Goal: Information Seeking & Learning: Find specific fact

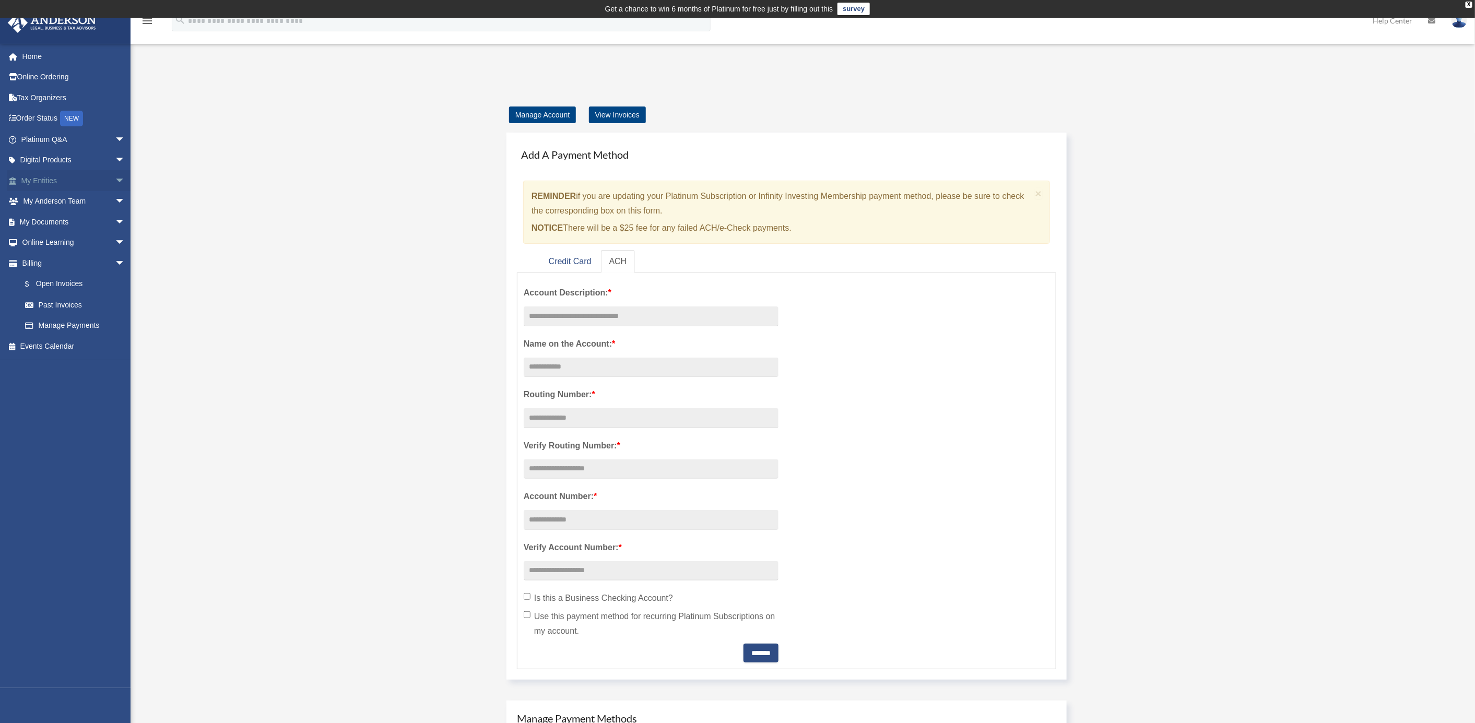
click at [43, 180] on link "My Entities arrow_drop_down" at bounding box center [74, 180] width 134 height 21
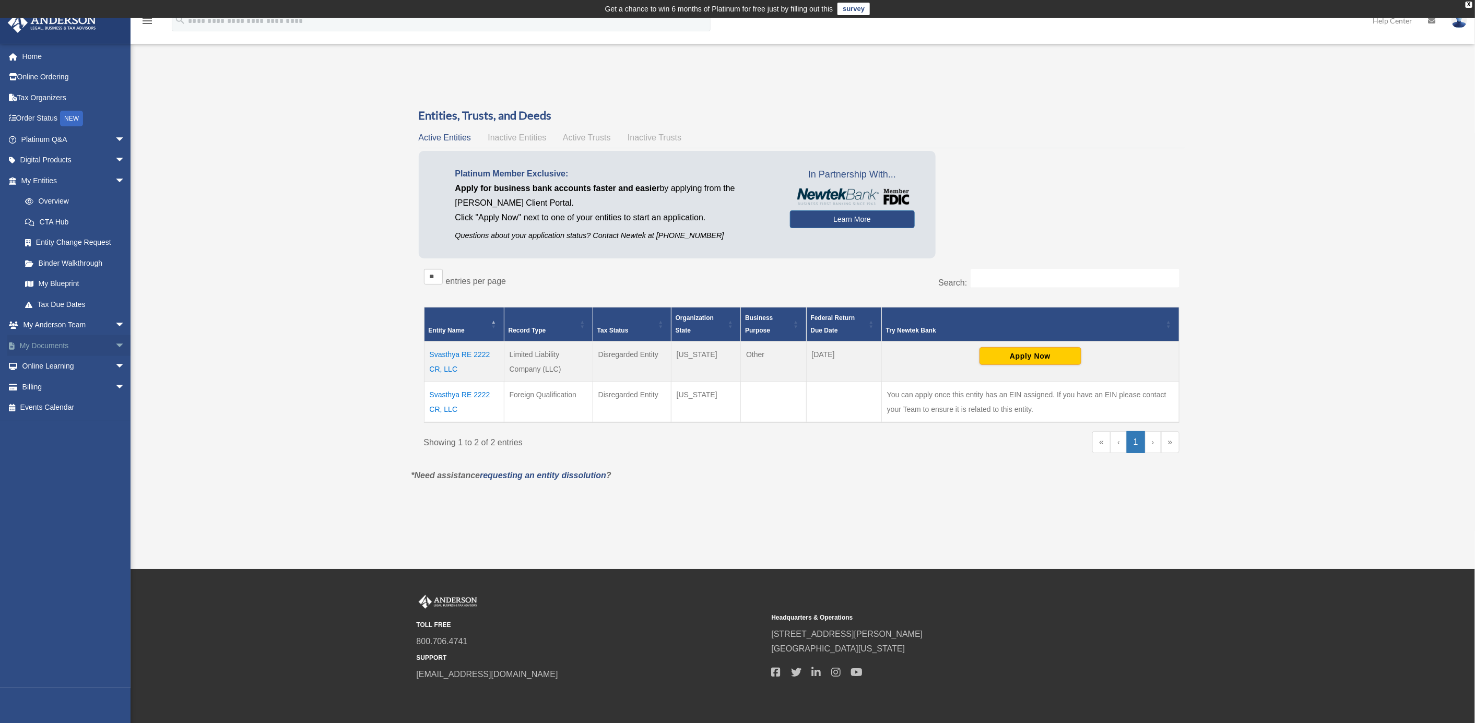
click at [64, 343] on link "My Documents arrow_drop_down" at bounding box center [74, 345] width 134 height 21
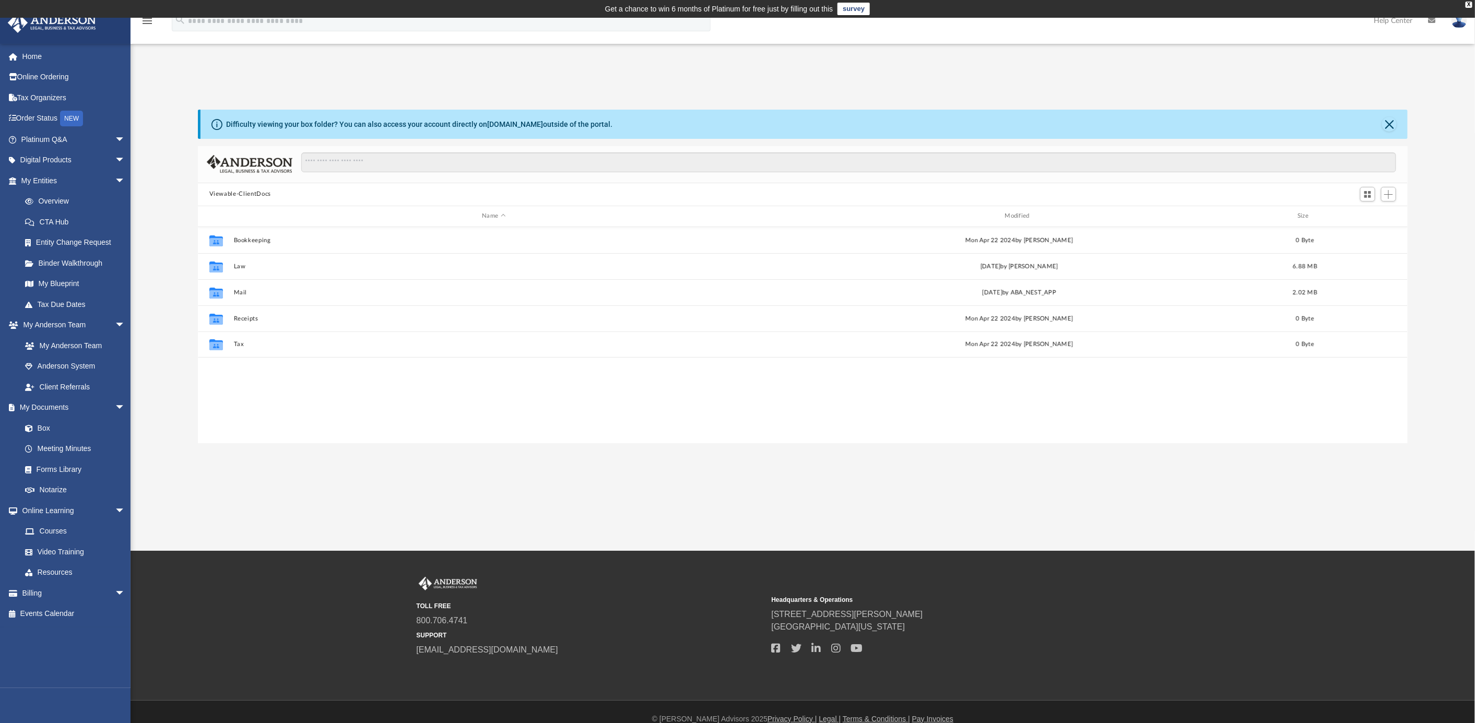
scroll to position [226, 1200]
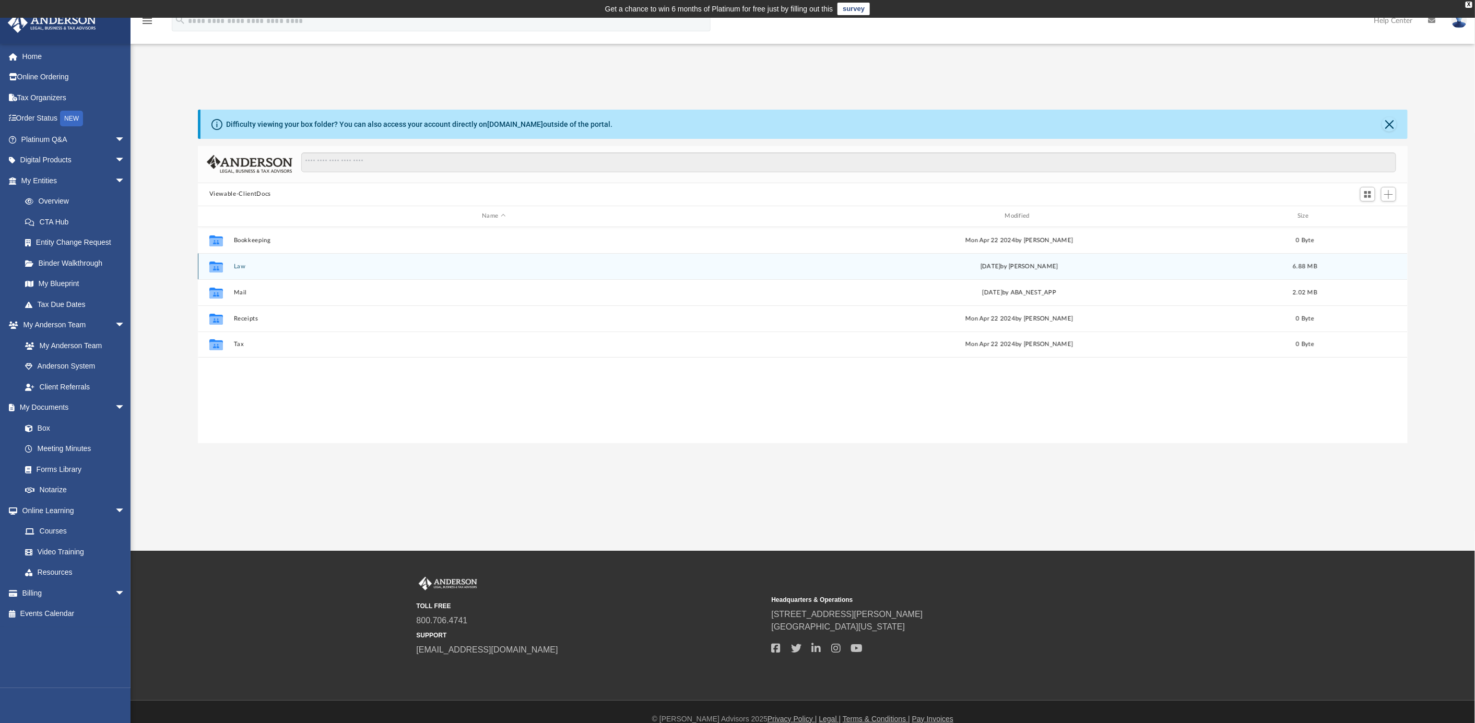
click at [237, 266] on button "Law" at bounding box center [493, 266] width 521 height 7
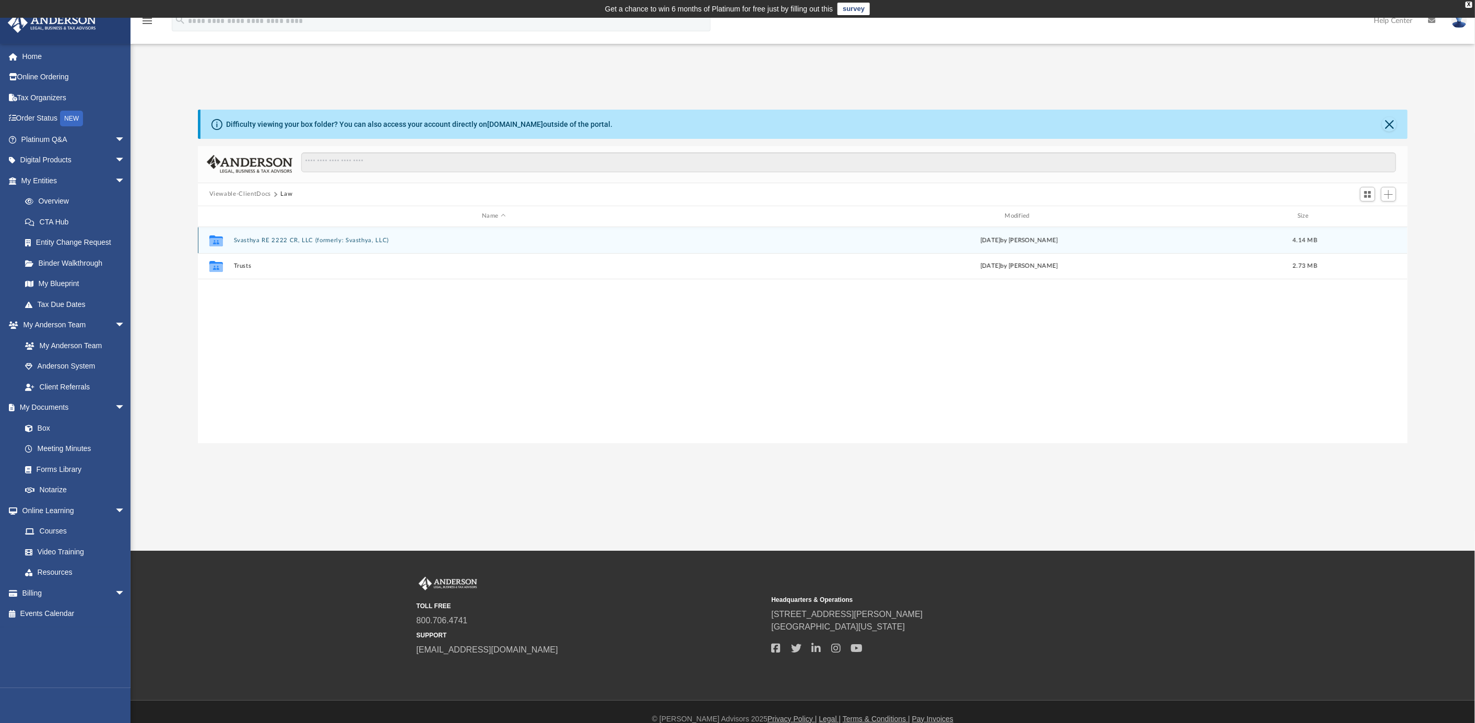
click at [263, 238] on button "Svasthya RE 2222 CR, LLC (formerly: Svasthya, LLC)" at bounding box center [493, 240] width 521 height 7
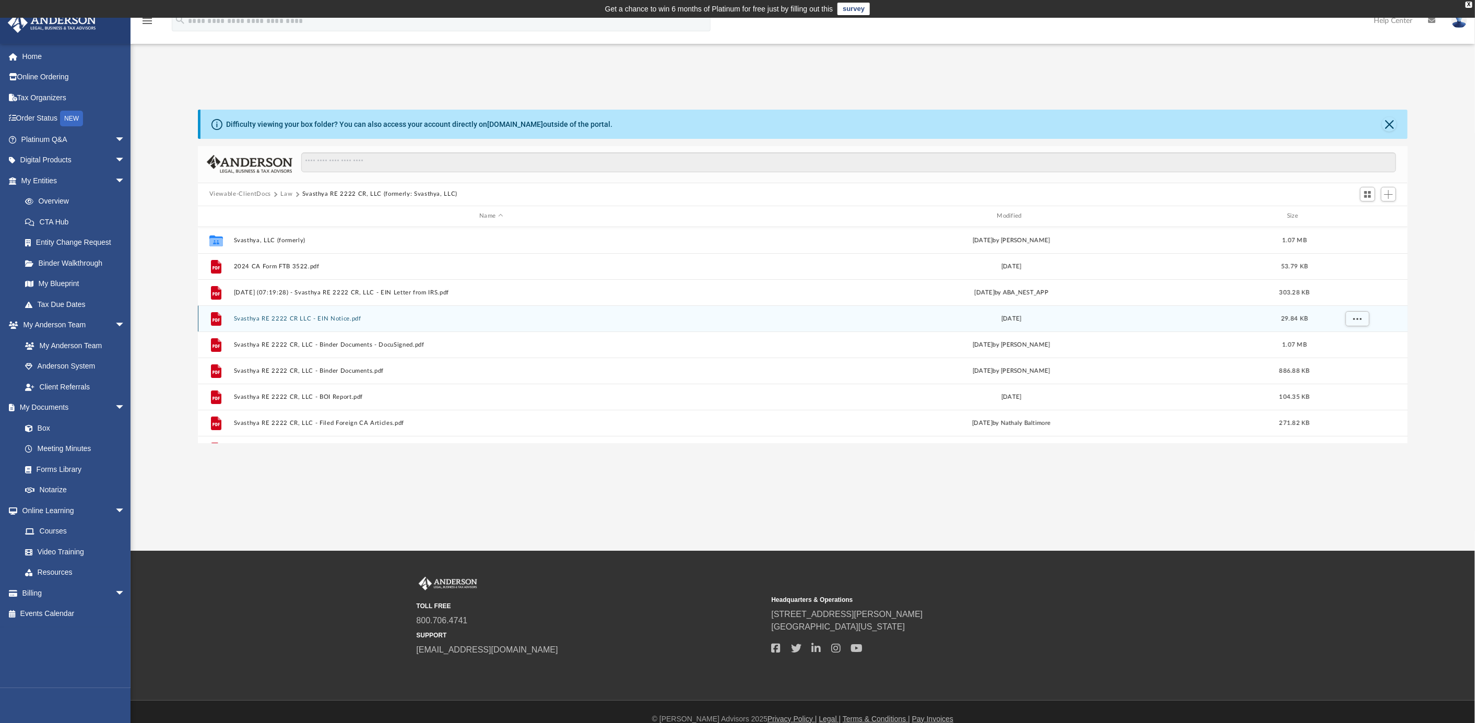
click at [275, 311] on div "File Svasthya RE 2222 CR LLC - EIN Notice.pdf Wed May 15 2024 29.84 KB" at bounding box center [803, 319] width 1211 height 26
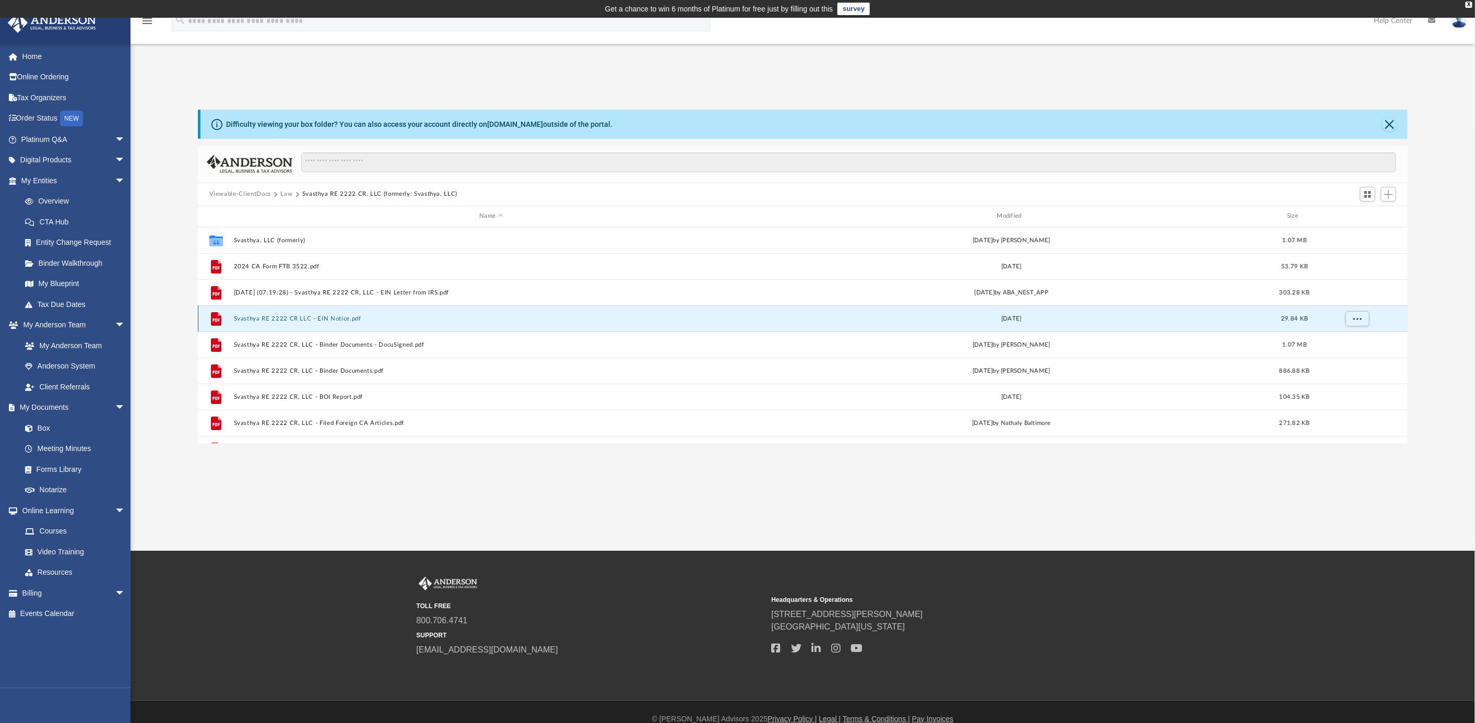
click at [273, 316] on button "Svasthya RE 2222 CR LLC - EIN Notice.pdf" at bounding box center [490, 318] width 515 height 7
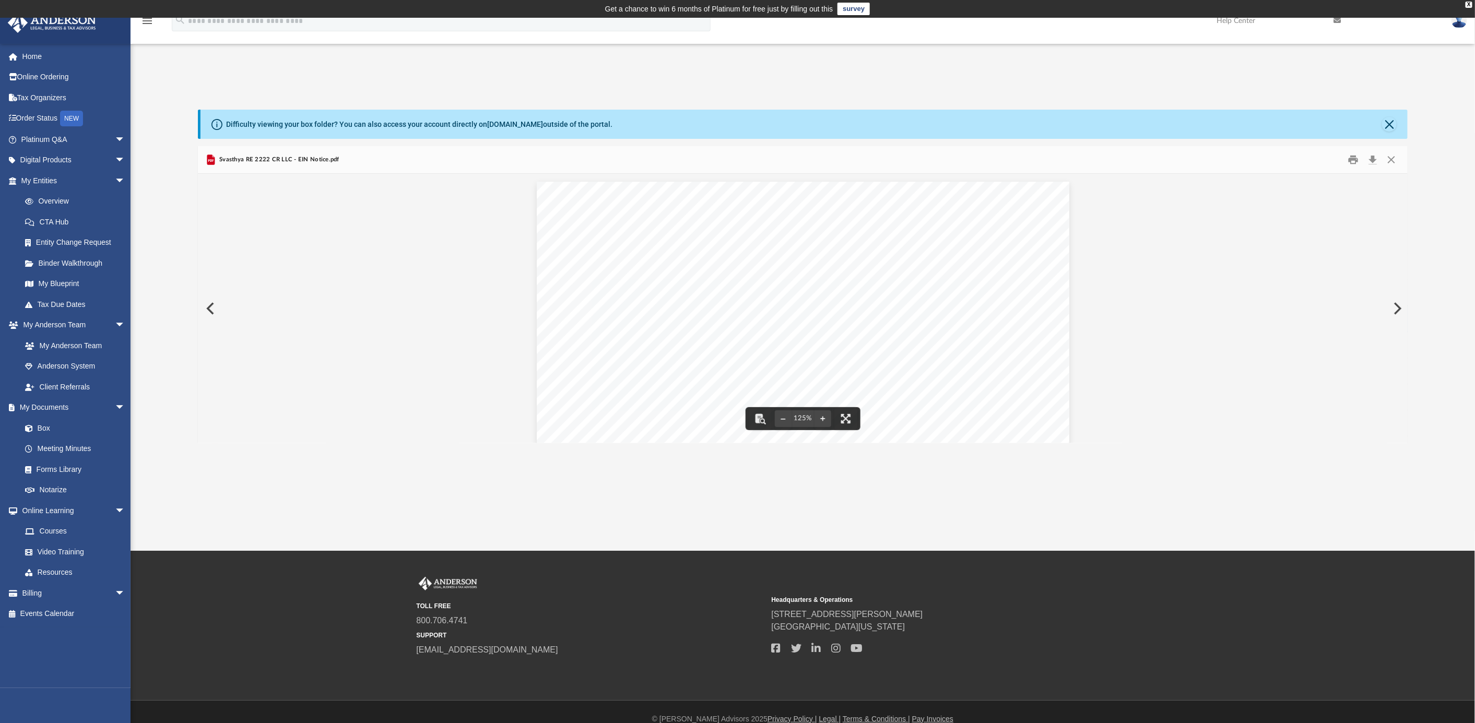
click at [494, 407] on div "Document Viewer" at bounding box center [803, 526] width 1211 height 705
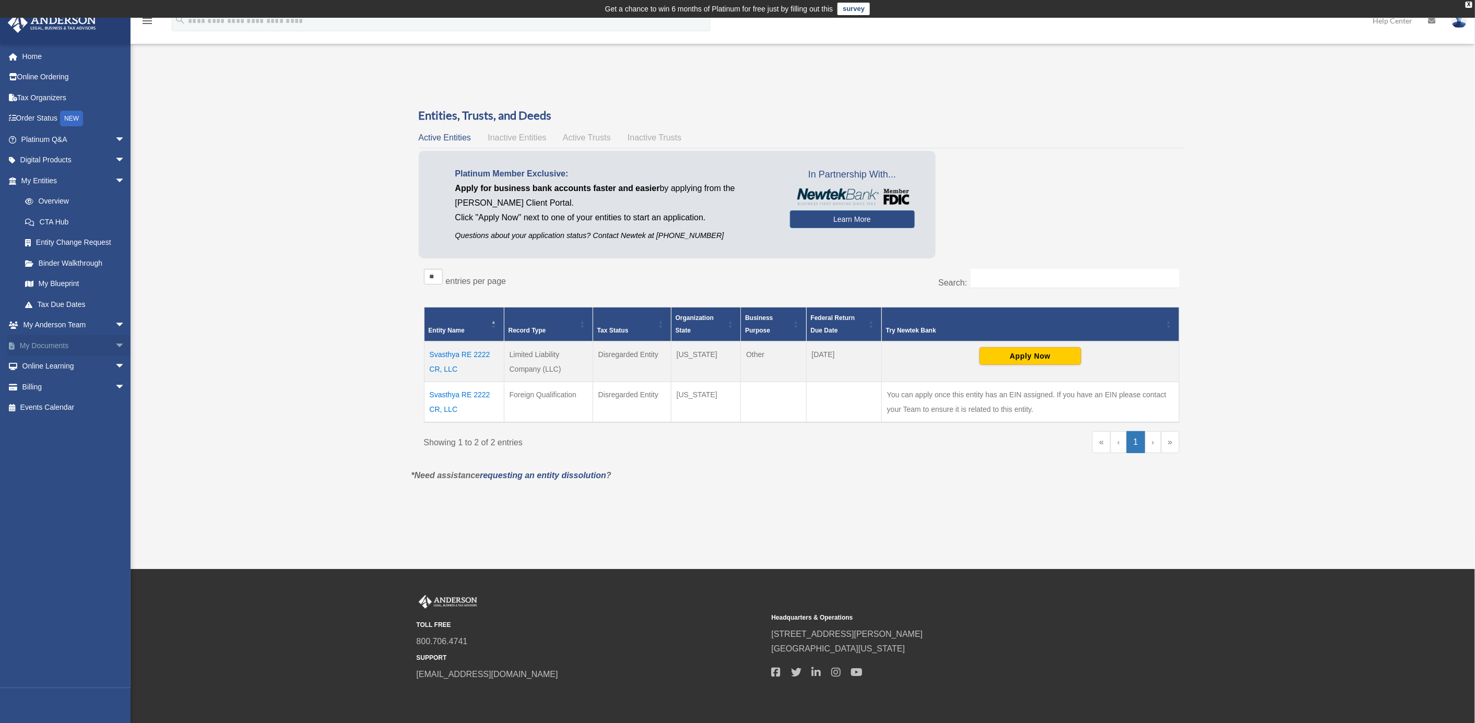
click at [61, 344] on link "My Documents arrow_drop_down" at bounding box center [74, 345] width 134 height 21
click at [115, 343] on span "arrow_drop_down" at bounding box center [125, 345] width 21 height 21
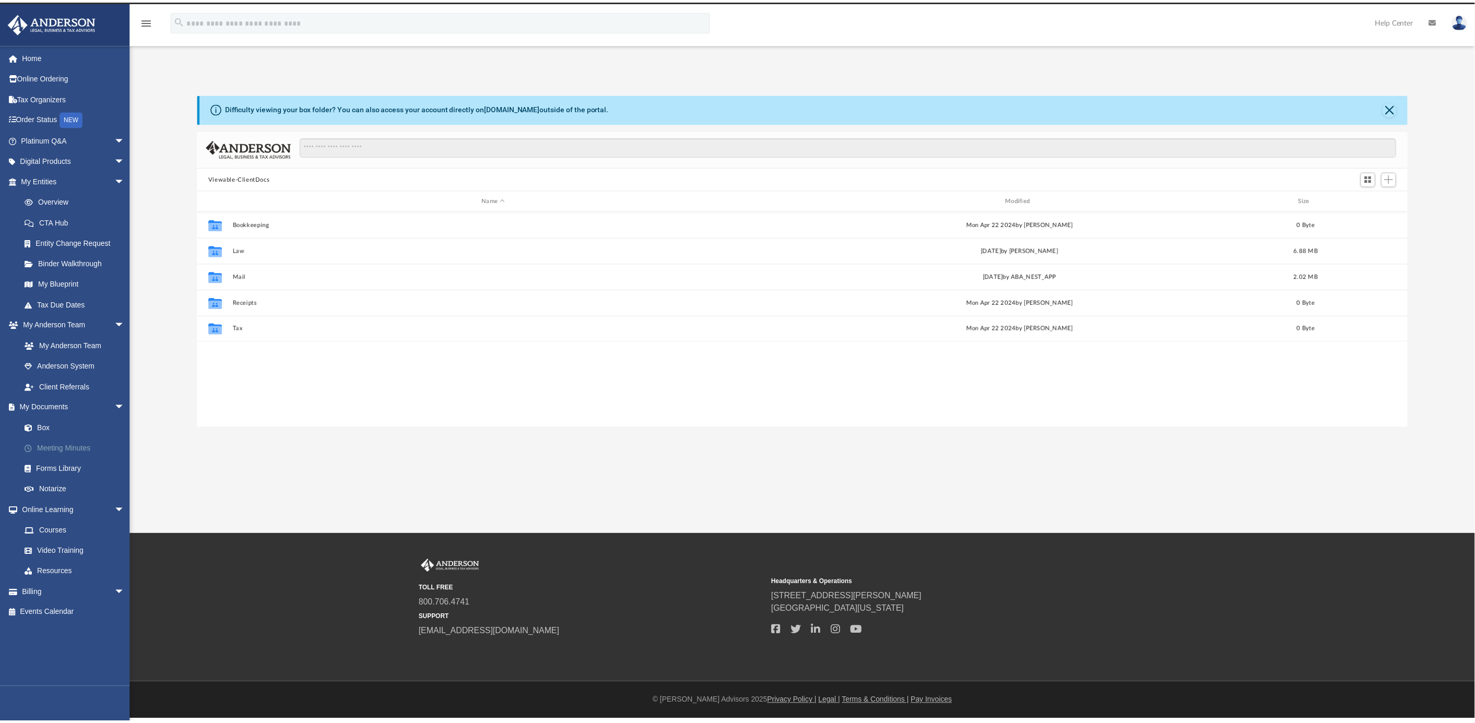
scroll to position [226, 1200]
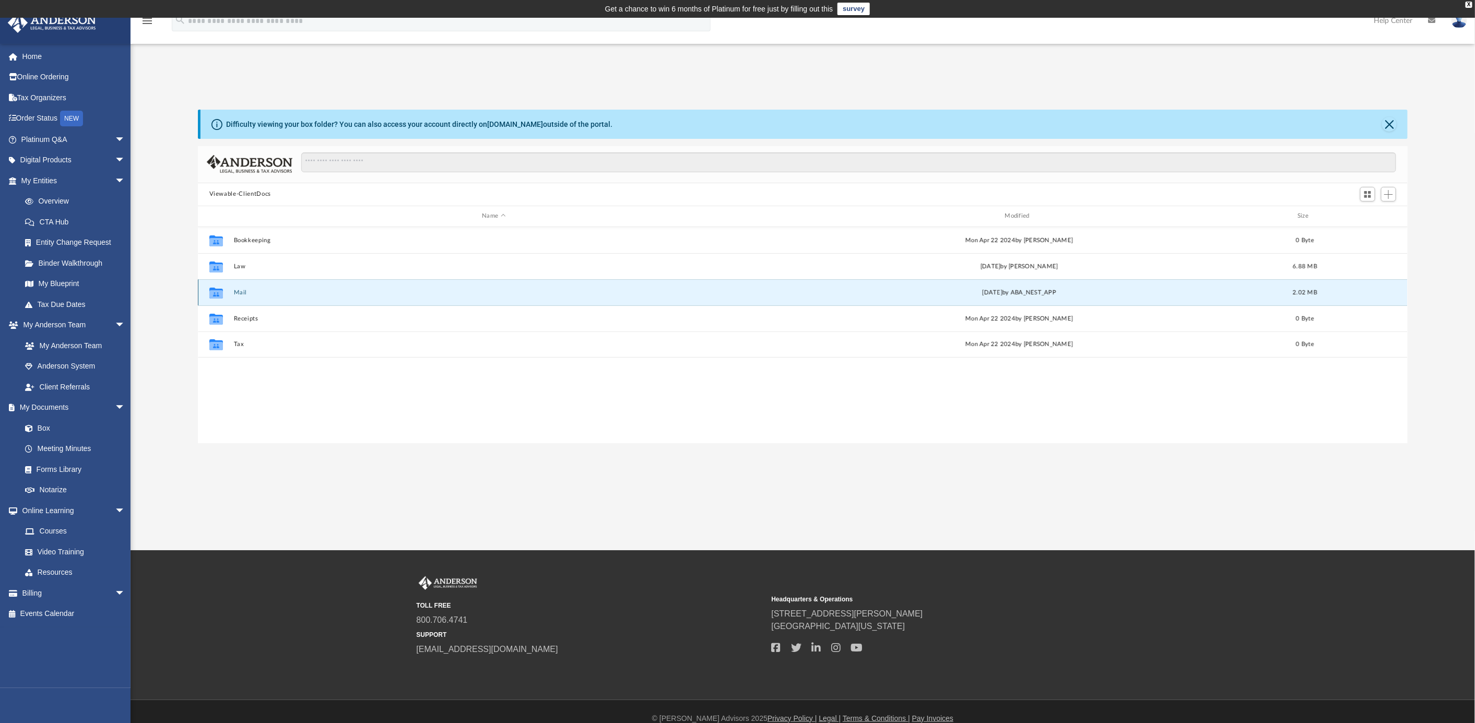
click at [240, 292] on button "Mail" at bounding box center [493, 292] width 521 height 7
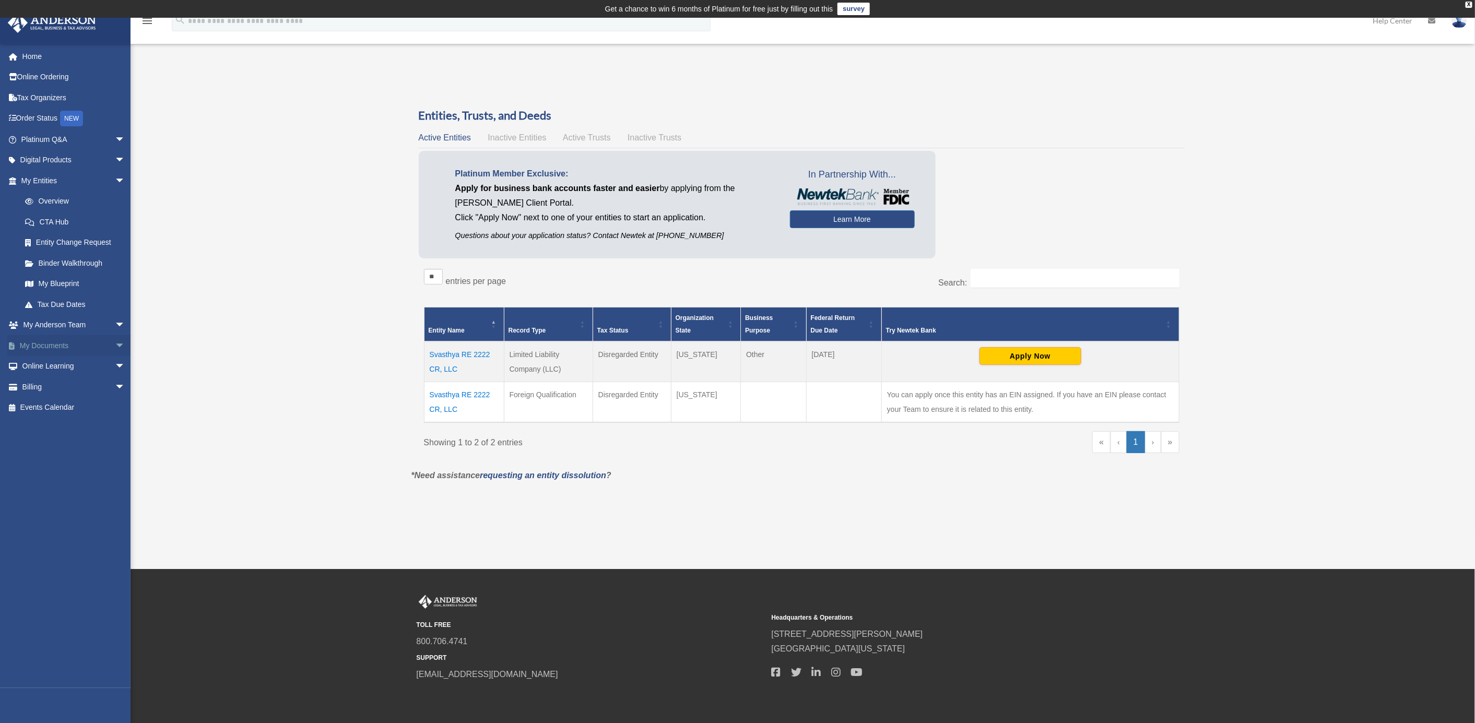
click at [61, 341] on link "My Documents arrow_drop_down" at bounding box center [74, 345] width 134 height 21
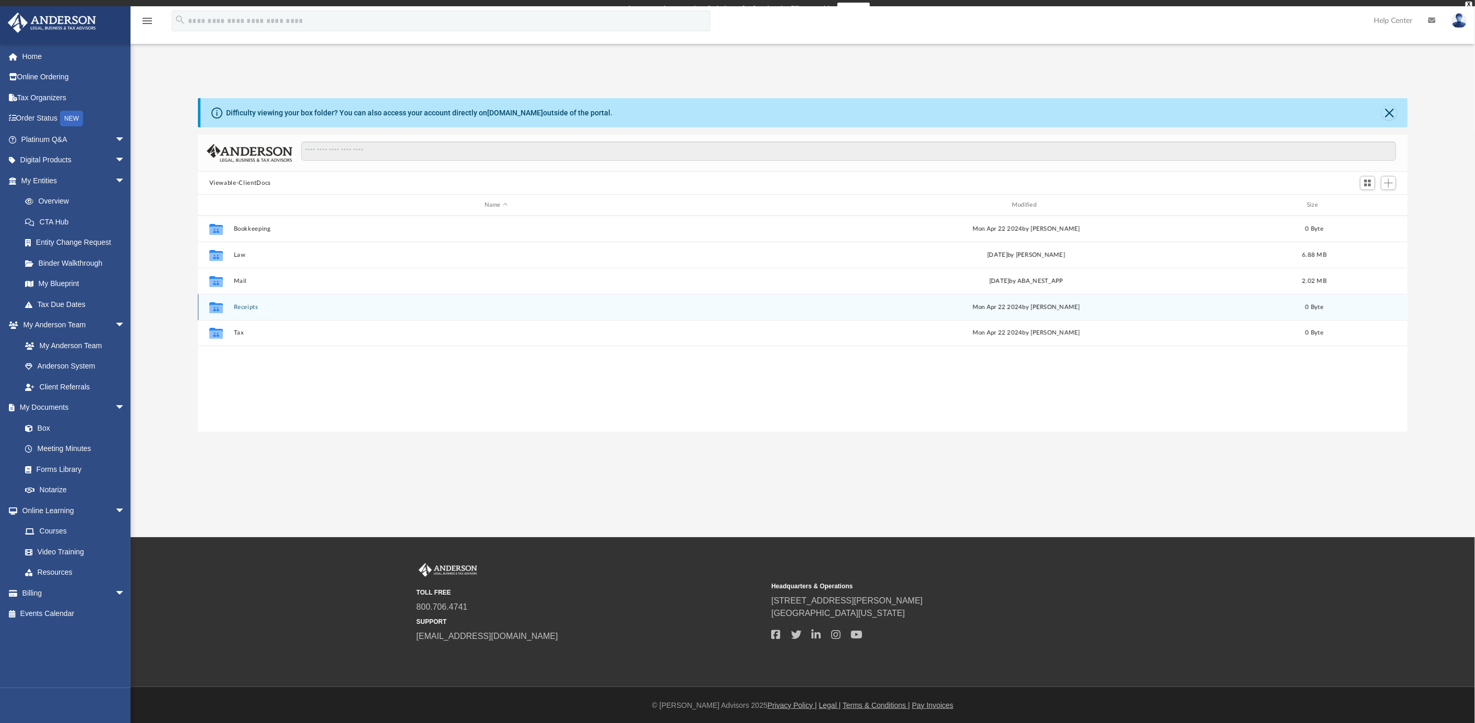
scroll to position [226, 1200]
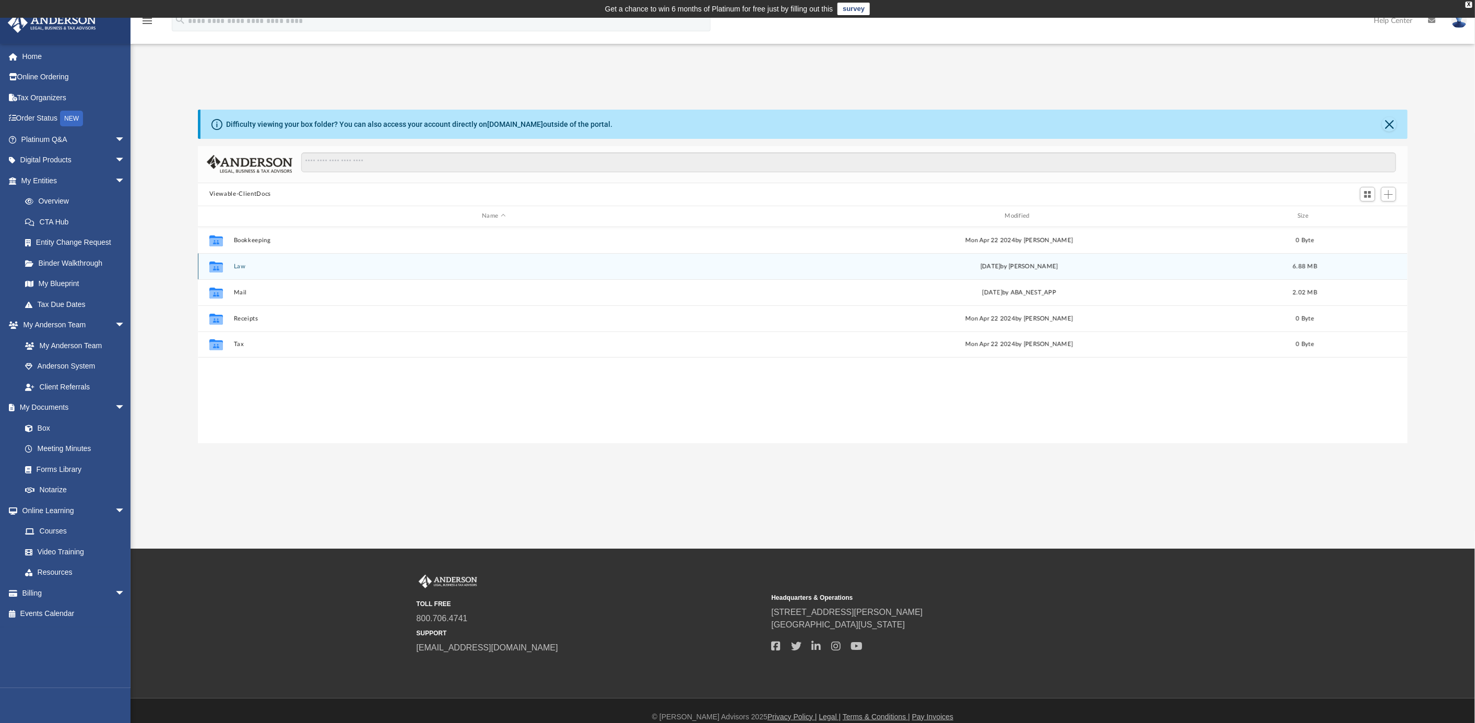
click at [227, 265] on div "Collaborated Folder" at bounding box center [216, 266] width 26 height 17
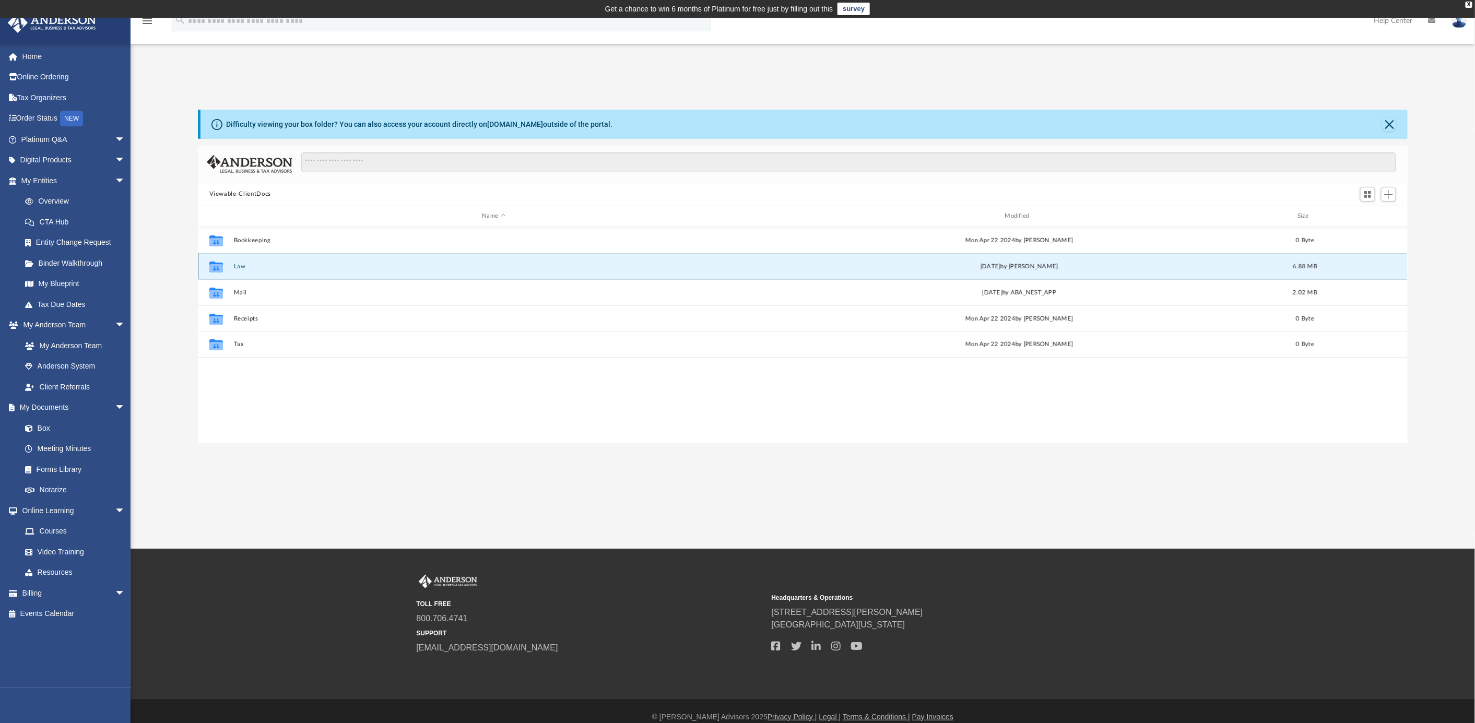
click at [243, 265] on button "Law" at bounding box center [493, 266] width 521 height 7
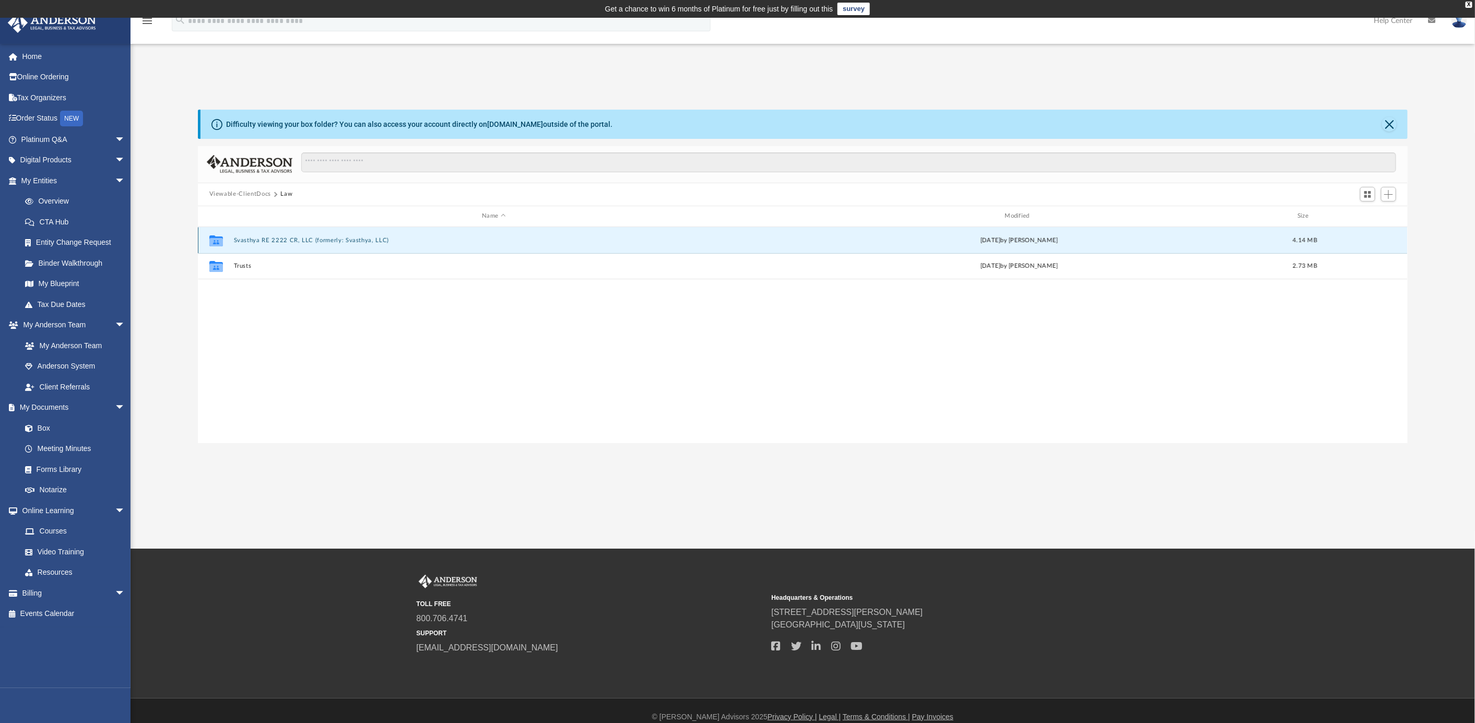
click at [264, 241] on button "Svasthya RE 2222 CR, LLC (formerly: Svasthya, LLC)" at bounding box center [493, 240] width 521 height 7
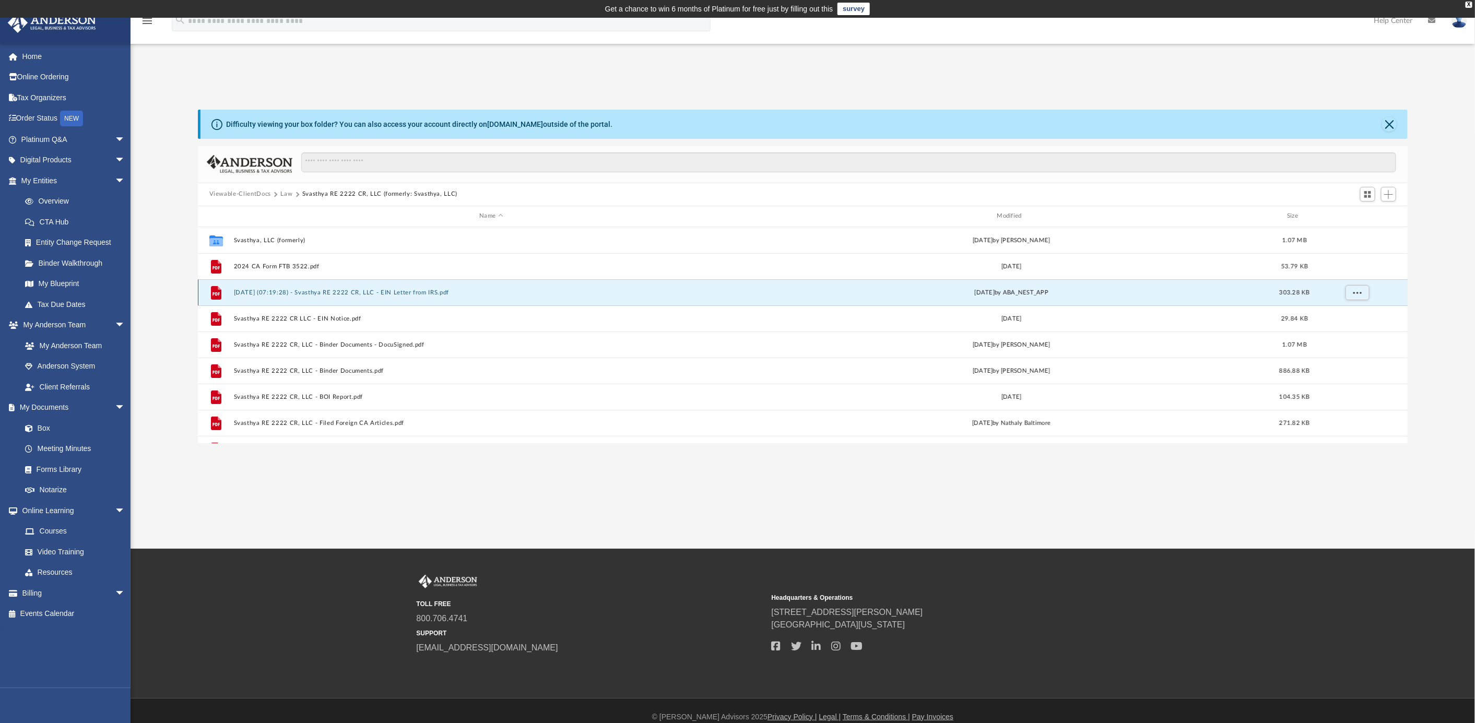
click at [383, 290] on button "[DATE] (07:19:28) - Svasthya RE 2222 CR, LLC - EIN Letter from IRS.pdf" at bounding box center [490, 292] width 515 height 7
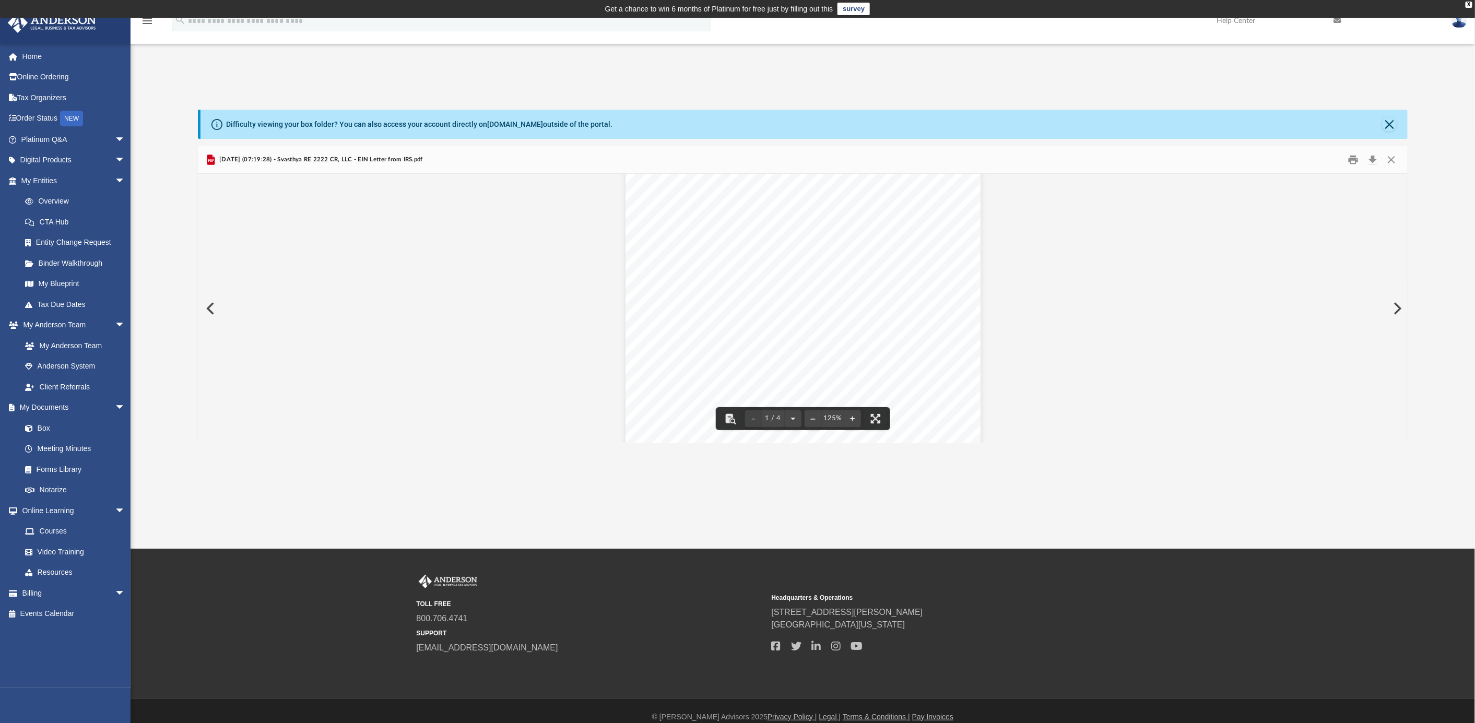
scroll to position [0, 0]
drag, startPoint x: 449, startPoint y: 158, endPoint x: 215, endPoint y: 158, distance: 234.0
click at [215, 158] on div "[DATE] (07:19:28) - Svasthya RE 2222 CR, LLC - EIN Letter from IRS.pdf" at bounding box center [803, 160] width 1211 height 28
copy span "2024.07.16 (07:19:28) - Svasthya RE 2222 CR, LLC - EIN Letter from IRS.pdf"
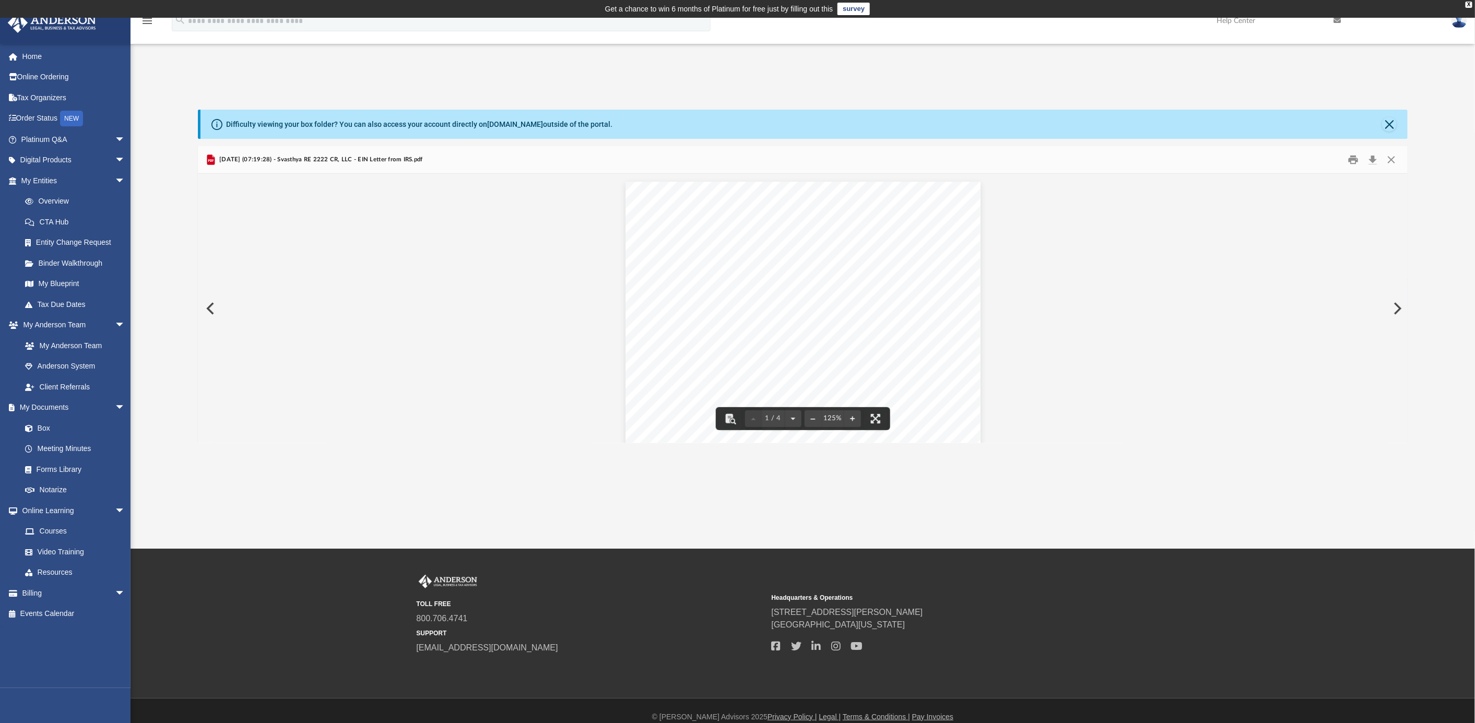
click at [216, 313] on button "Preview" at bounding box center [209, 308] width 23 height 29
click at [44, 403] on link "My Documents arrow_drop_down" at bounding box center [74, 407] width 134 height 21
click at [49, 422] on link "Box" at bounding box center [78, 428] width 126 height 21
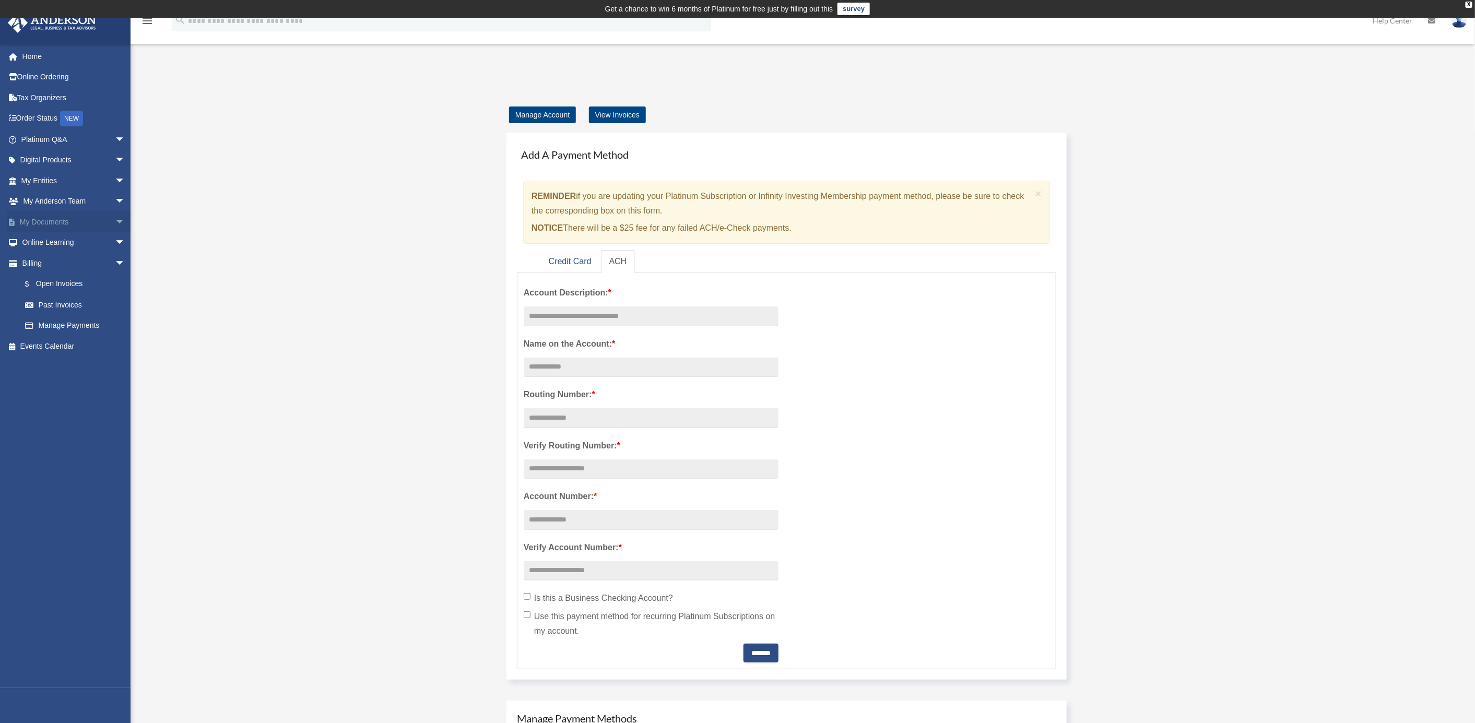
click at [57, 217] on link "My Documents arrow_drop_down" at bounding box center [74, 222] width 134 height 21
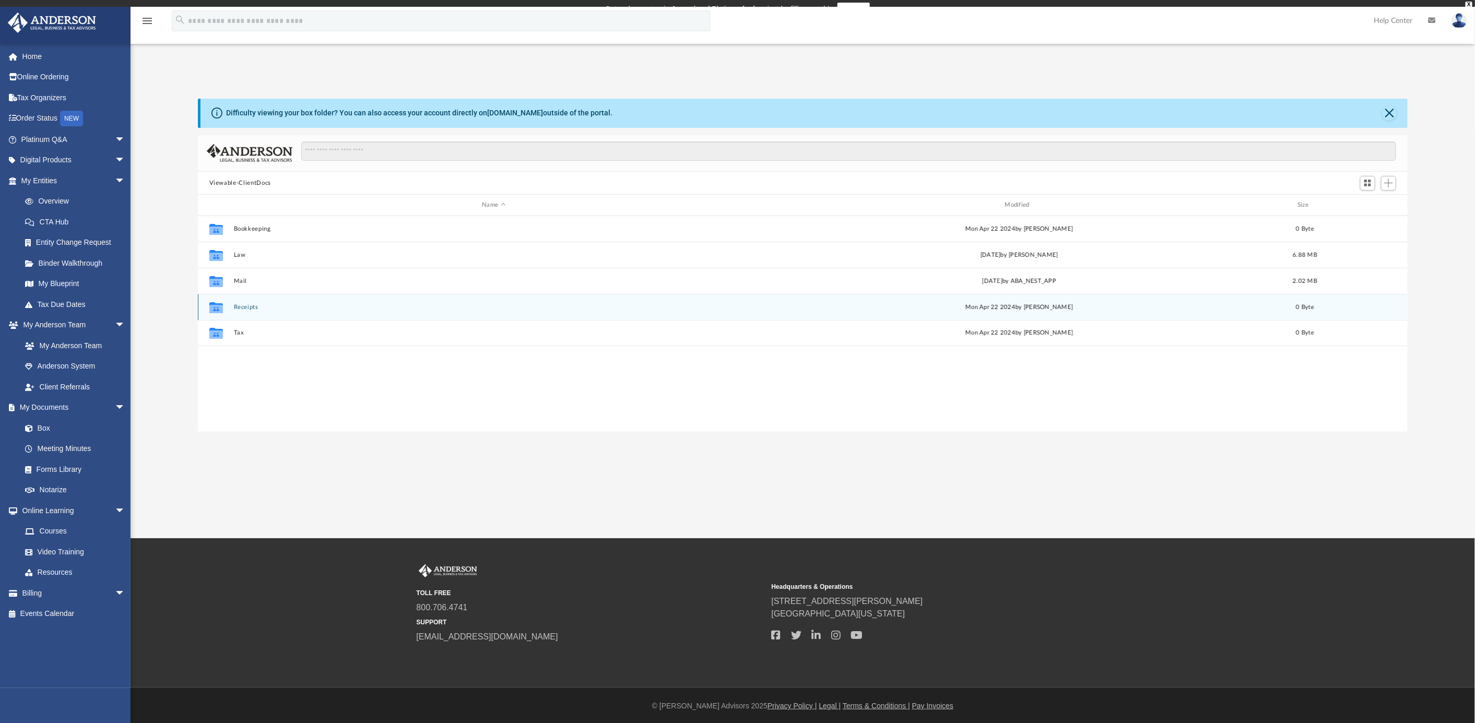
scroll to position [226, 1200]
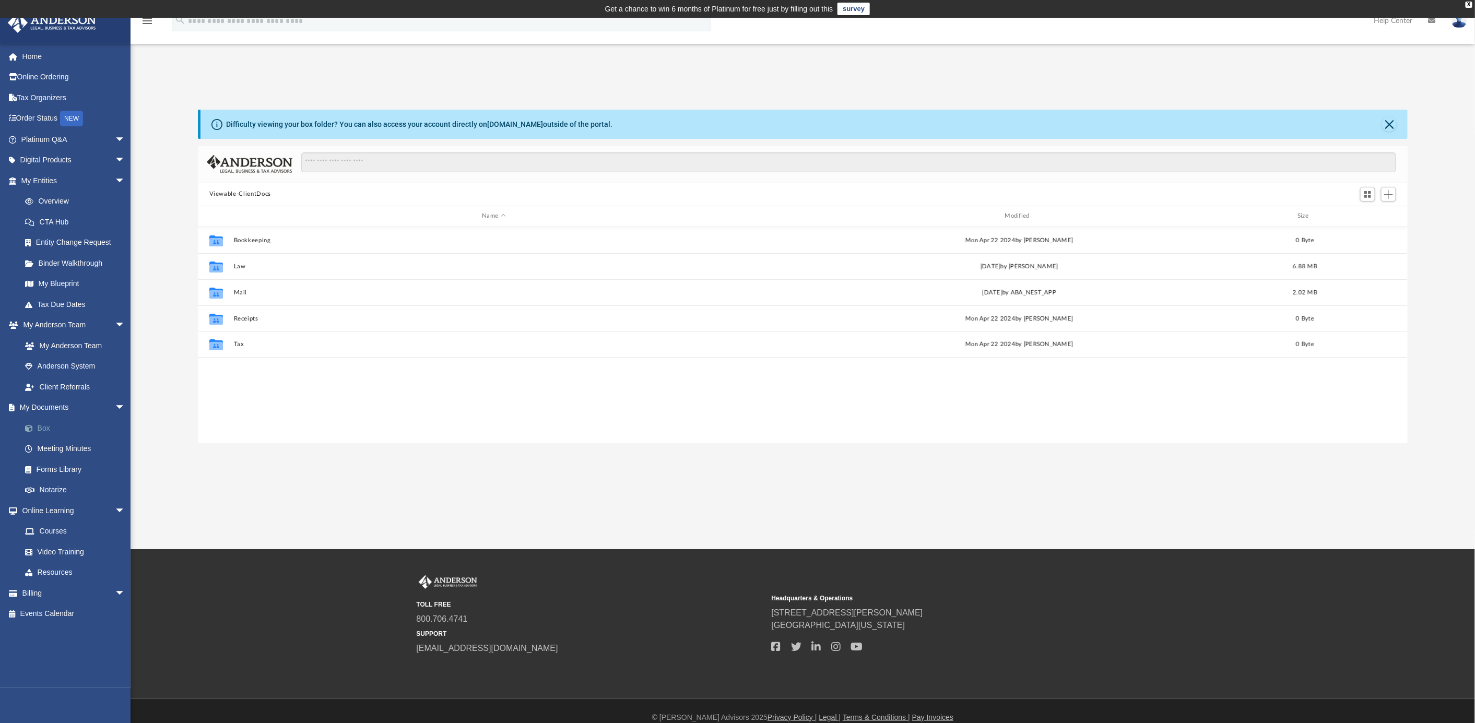
click at [42, 423] on link "Box" at bounding box center [78, 428] width 126 height 21
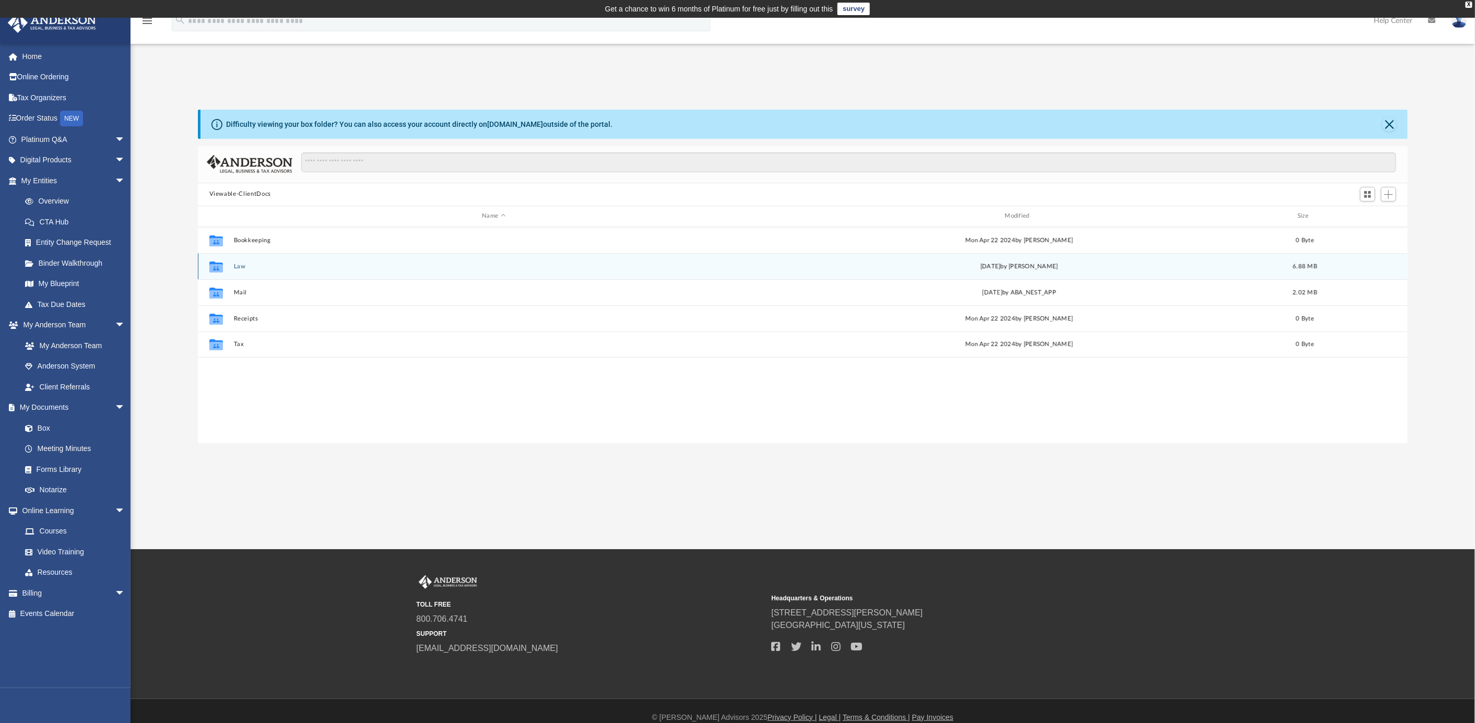
click at [238, 264] on button "Law" at bounding box center [493, 266] width 521 height 7
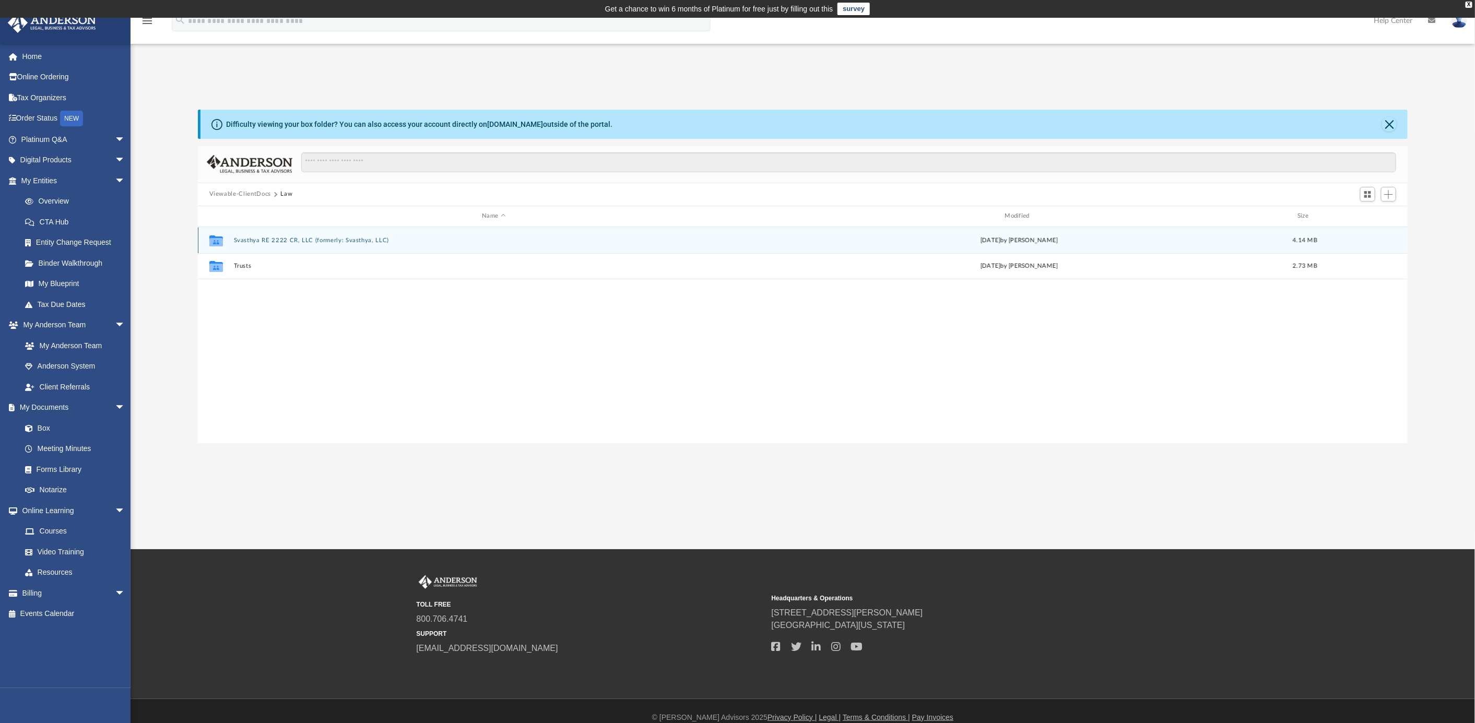
click at [256, 243] on button "Svasthya RE 2222 CR, LLC (formerly: Svasthya, LLC)" at bounding box center [493, 240] width 521 height 7
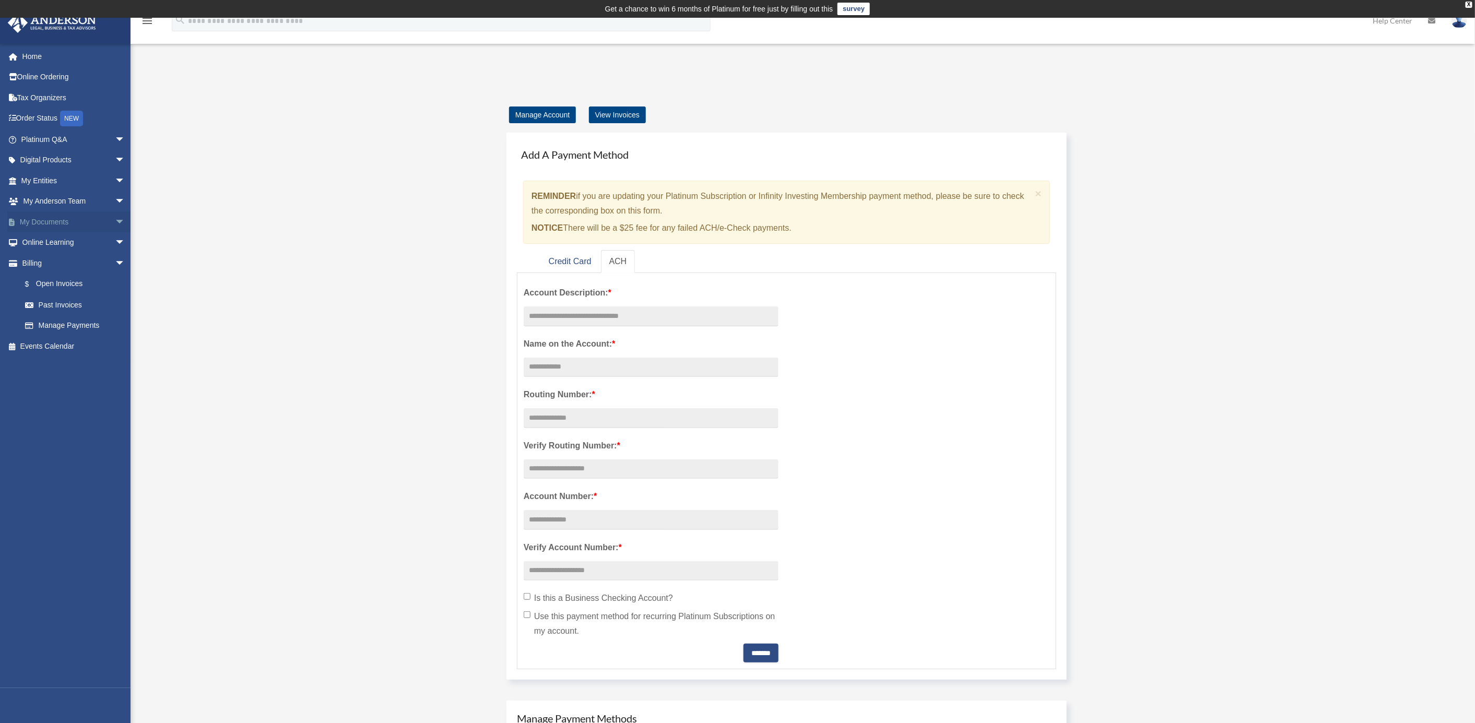
click at [39, 214] on link "My Documents arrow_drop_down" at bounding box center [74, 222] width 134 height 21
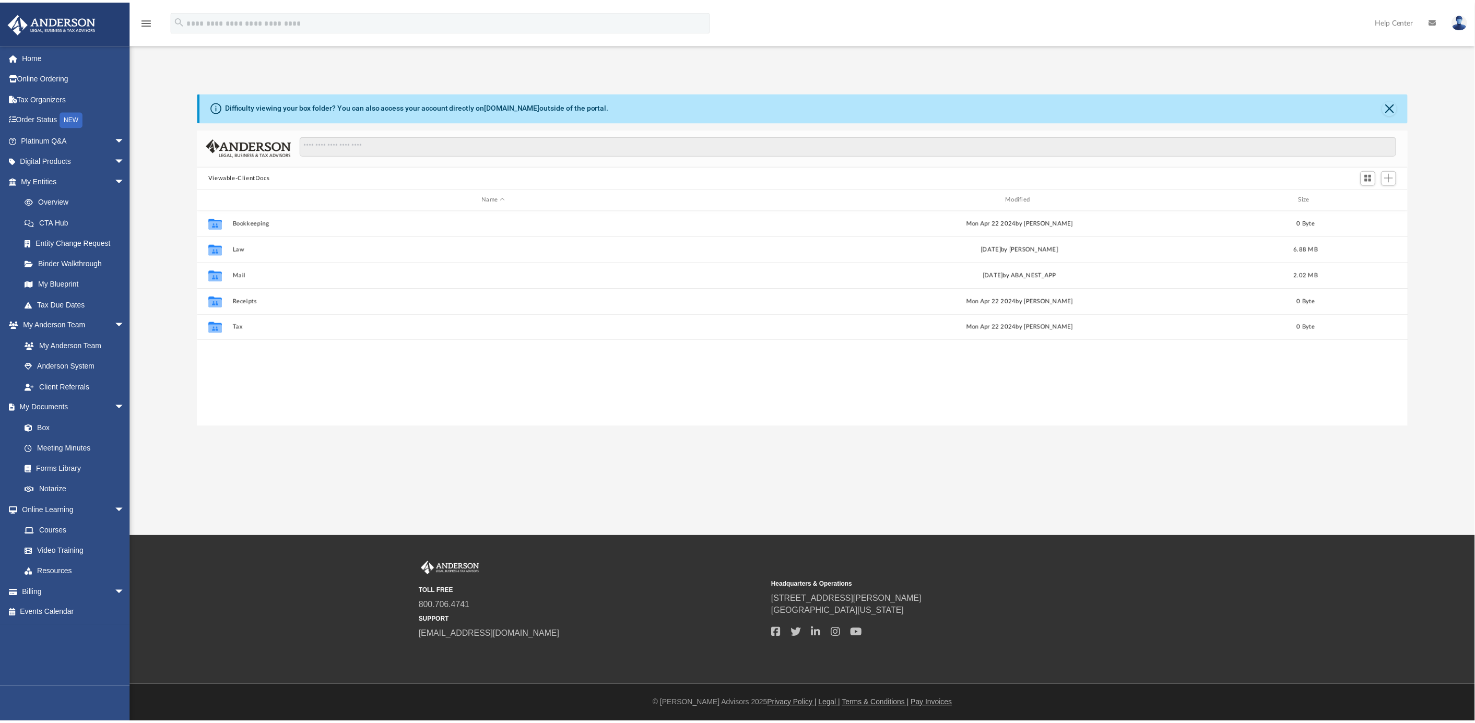
scroll to position [226, 1200]
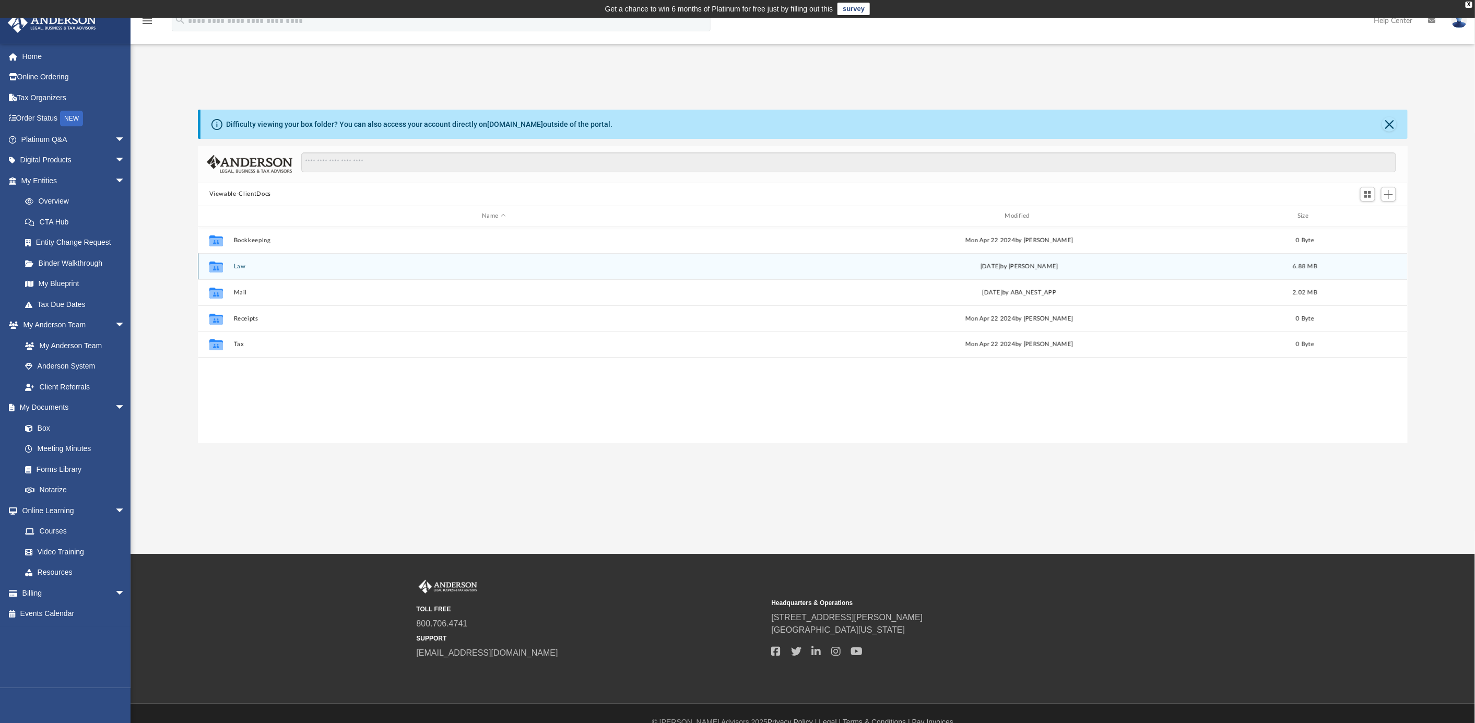
click at [240, 265] on button "Law" at bounding box center [493, 266] width 521 height 7
click at [241, 269] on button "Trusts" at bounding box center [493, 266] width 521 height 7
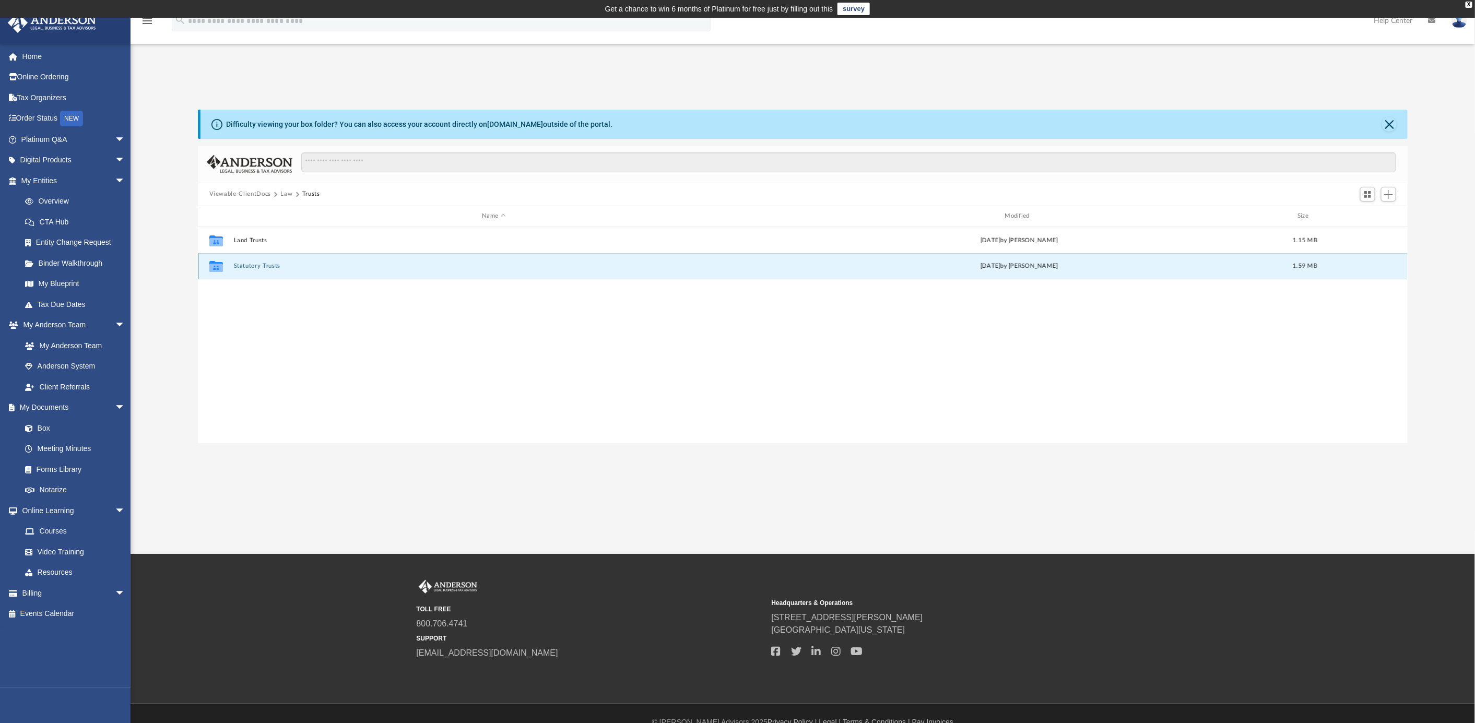
click at [251, 266] on button "Statutory Trusts" at bounding box center [493, 266] width 521 height 7
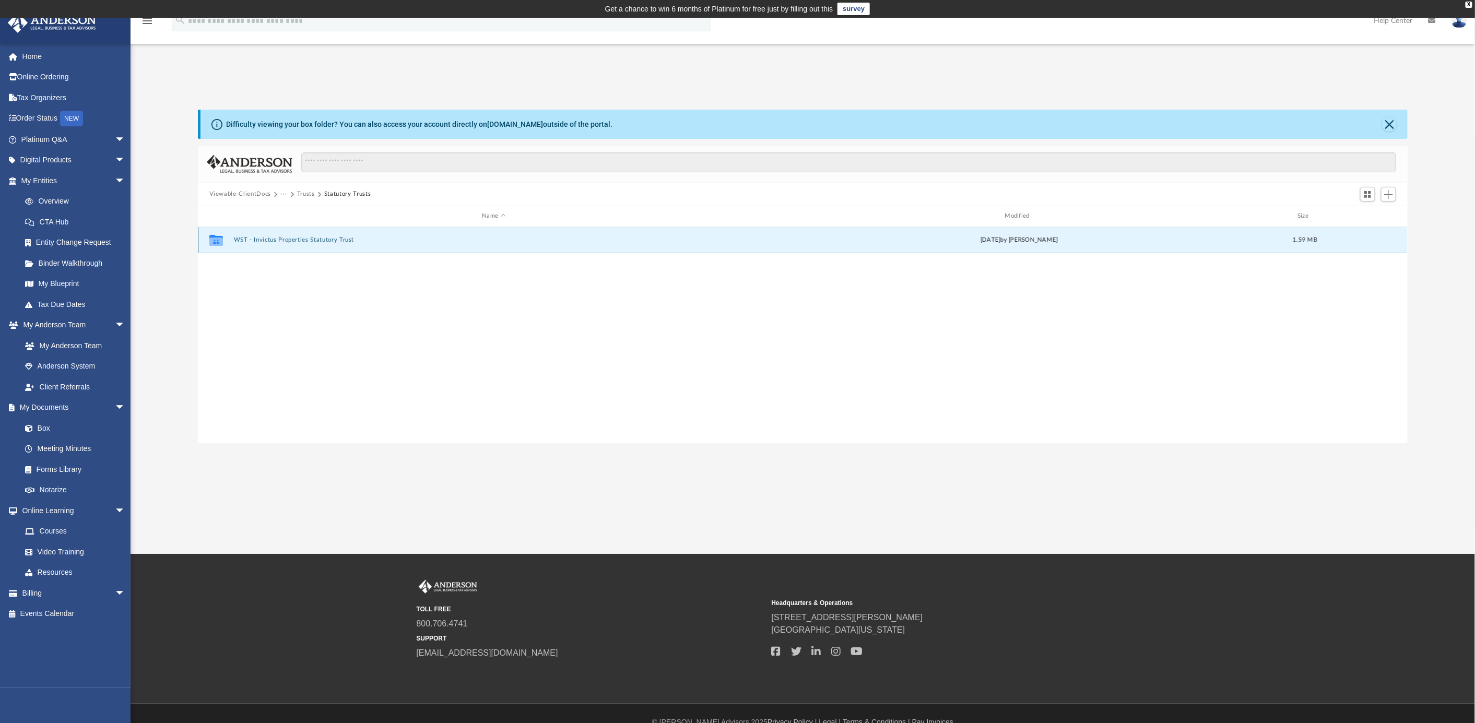
click at [259, 239] on button "WST - Invictus Properties Statutory Trust" at bounding box center [493, 240] width 521 height 7
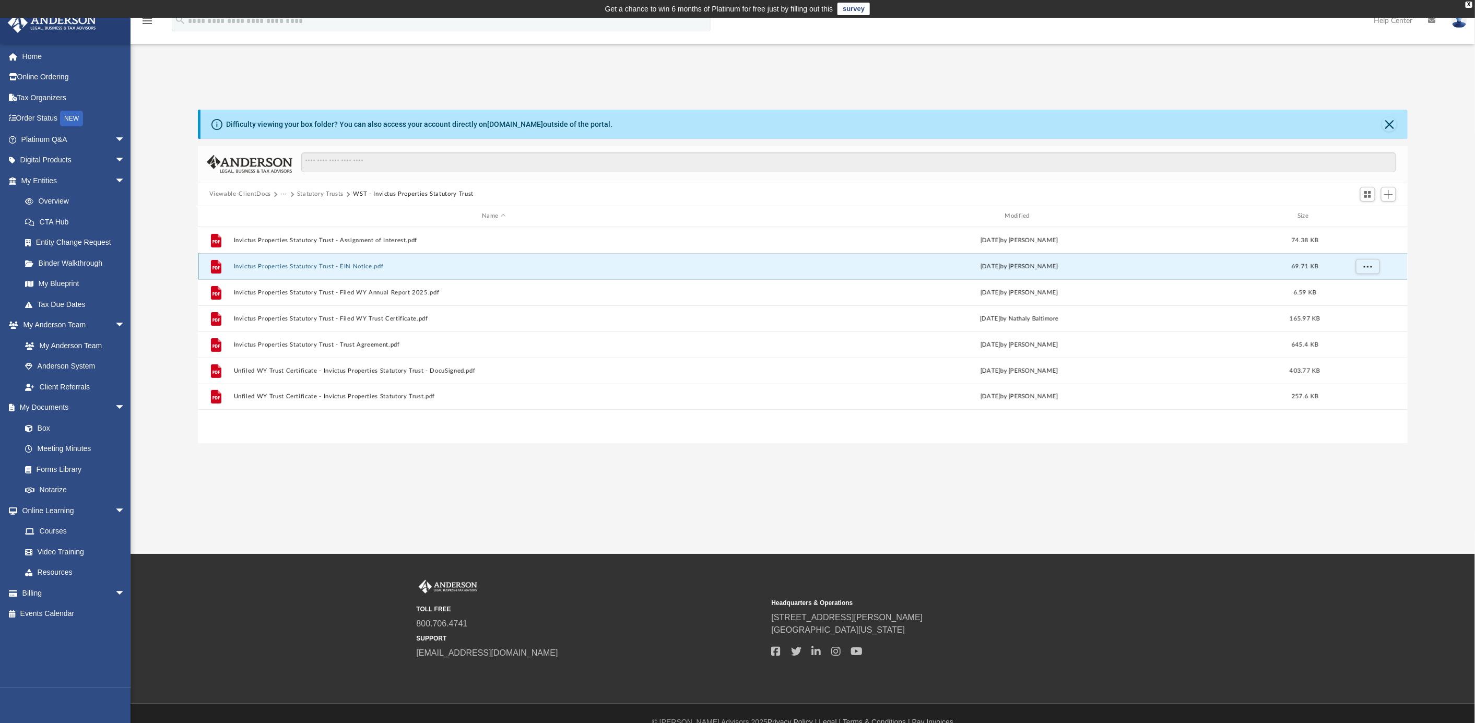
click at [317, 264] on button "Invictus Properties Statutory Trust - EIN Notice.pdf" at bounding box center [493, 266] width 521 height 7
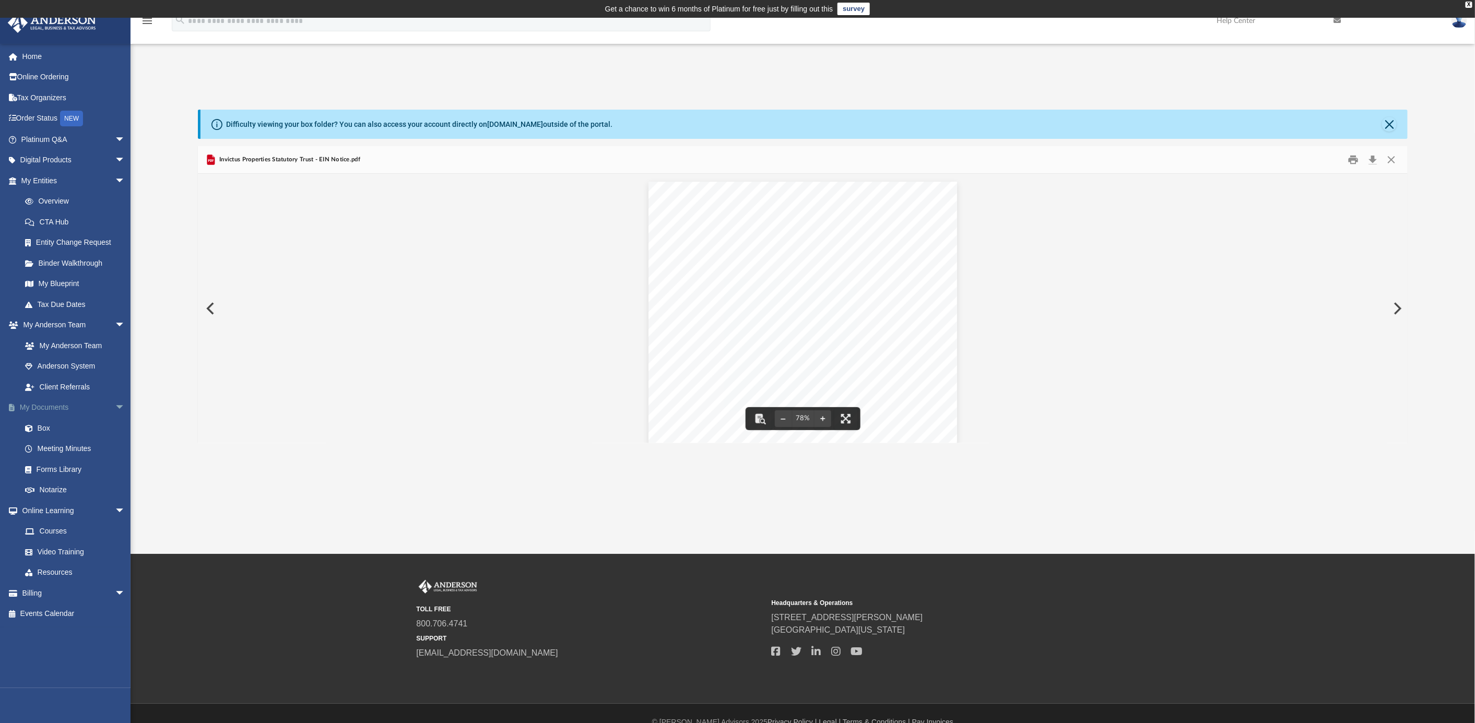
click at [115, 405] on span "arrow_drop_down" at bounding box center [125, 407] width 21 height 21
click at [115, 405] on span "arrow_drop_up" at bounding box center [125, 407] width 21 height 21
click at [45, 427] on link "Box" at bounding box center [78, 428] width 126 height 21
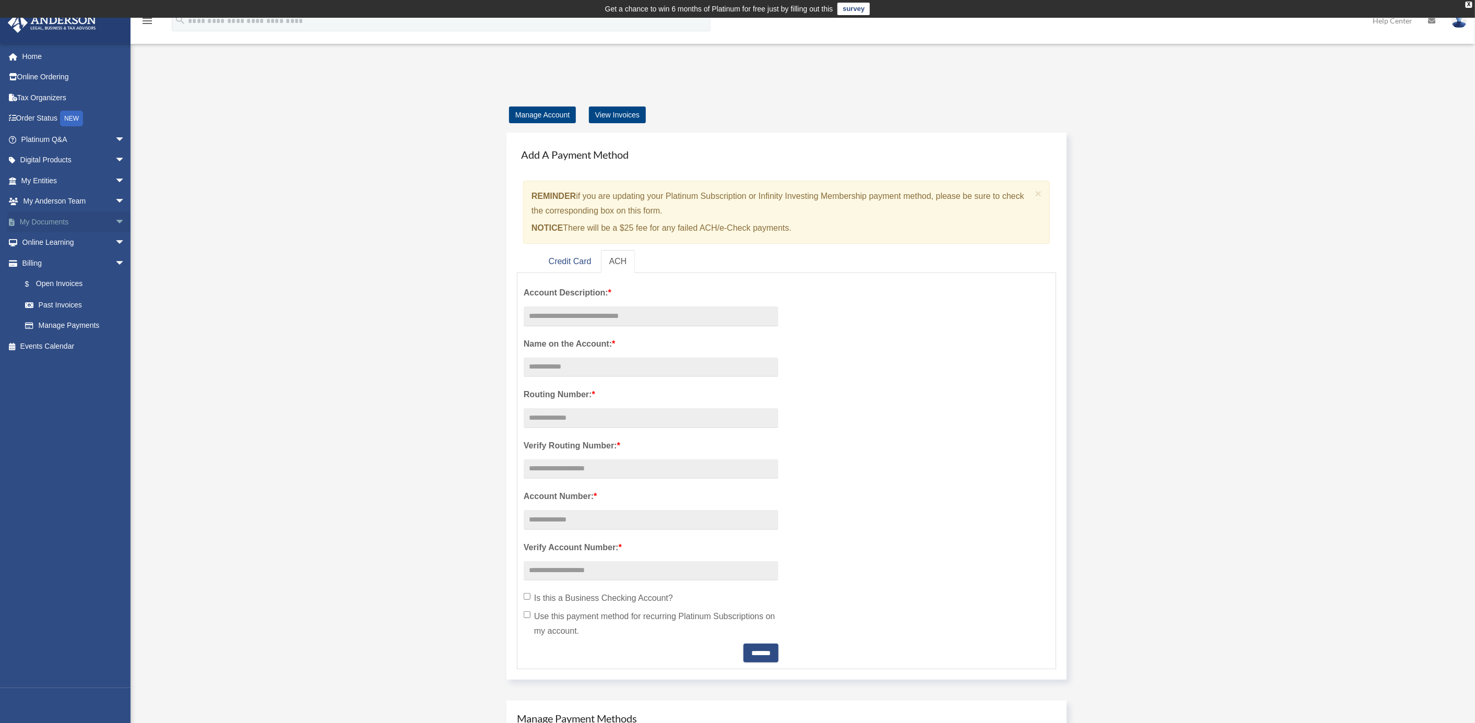
click at [43, 213] on link "My Documents arrow_drop_down" at bounding box center [74, 222] width 134 height 21
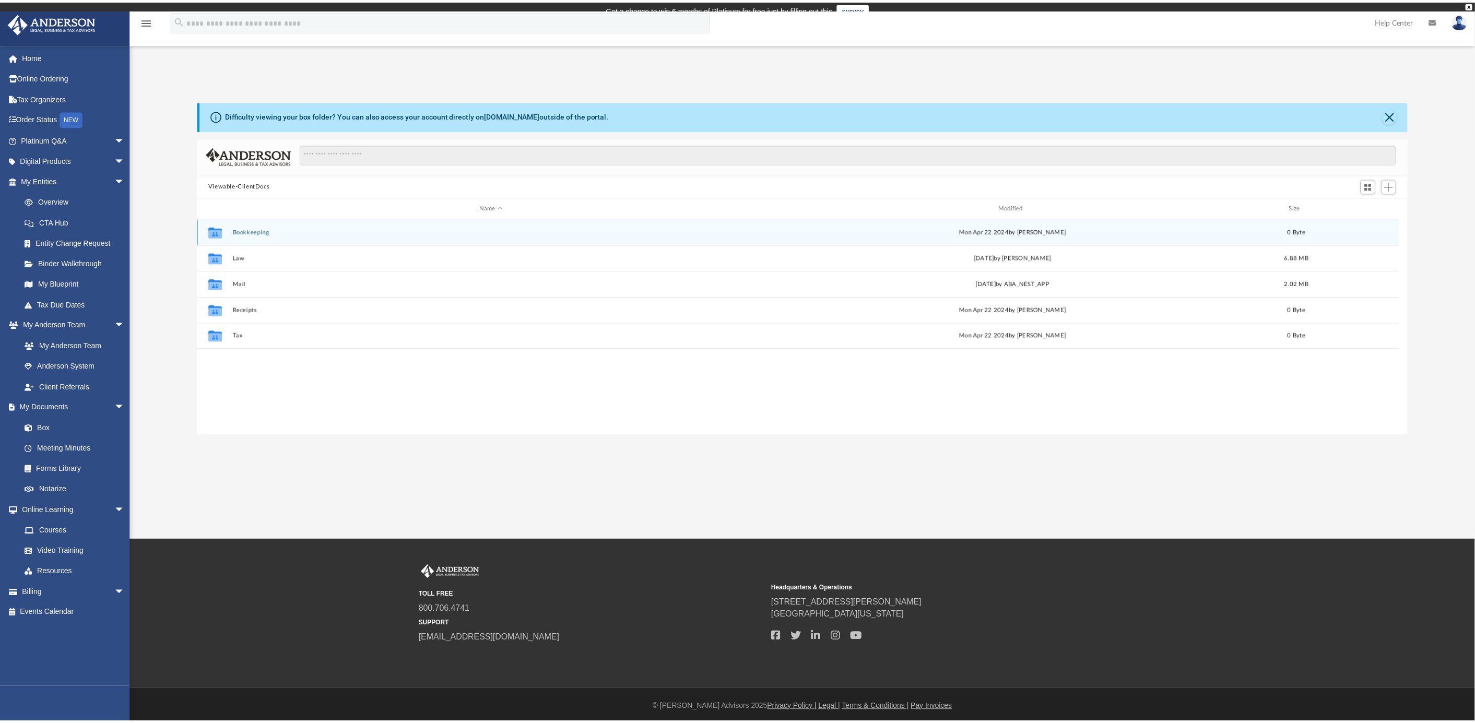
scroll to position [226, 1200]
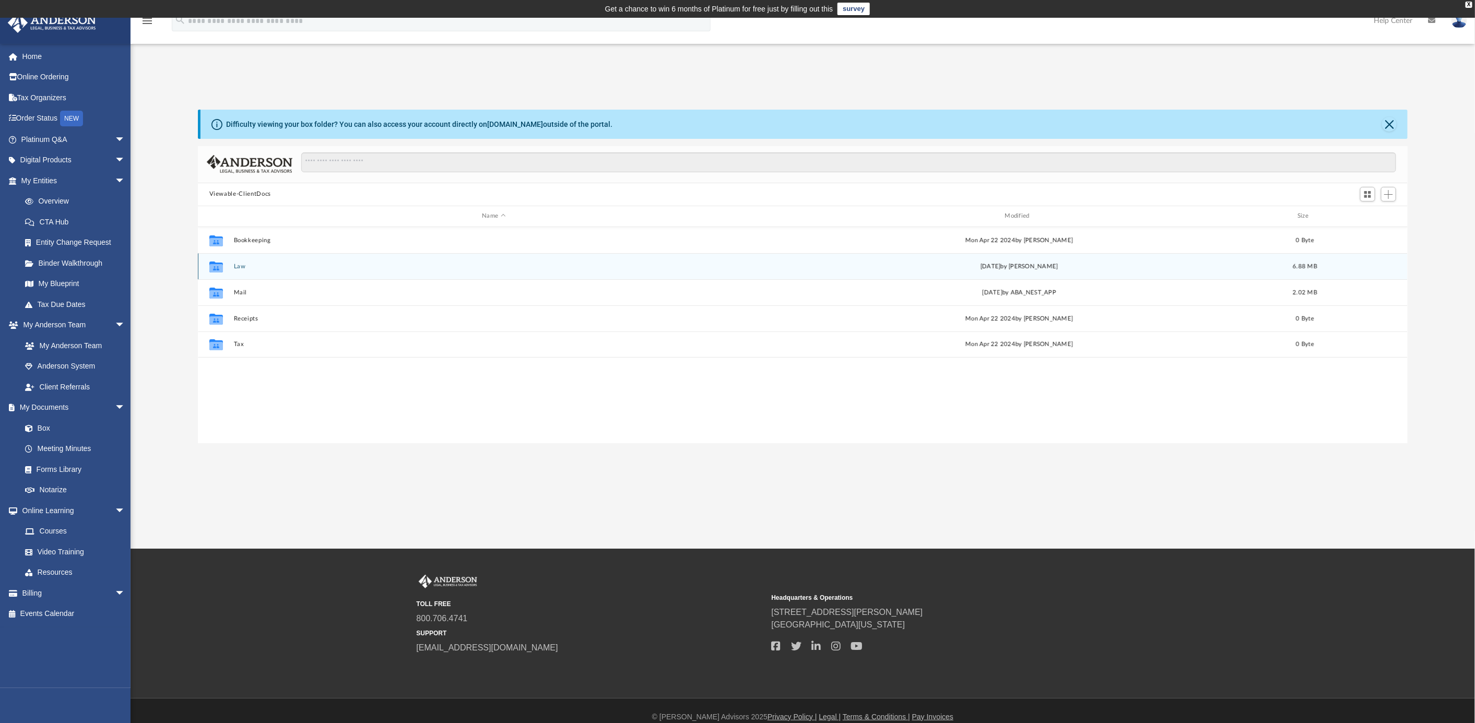
click at [239, 265] on button "Law" at bounding box center [493, 266] width 521 height 7
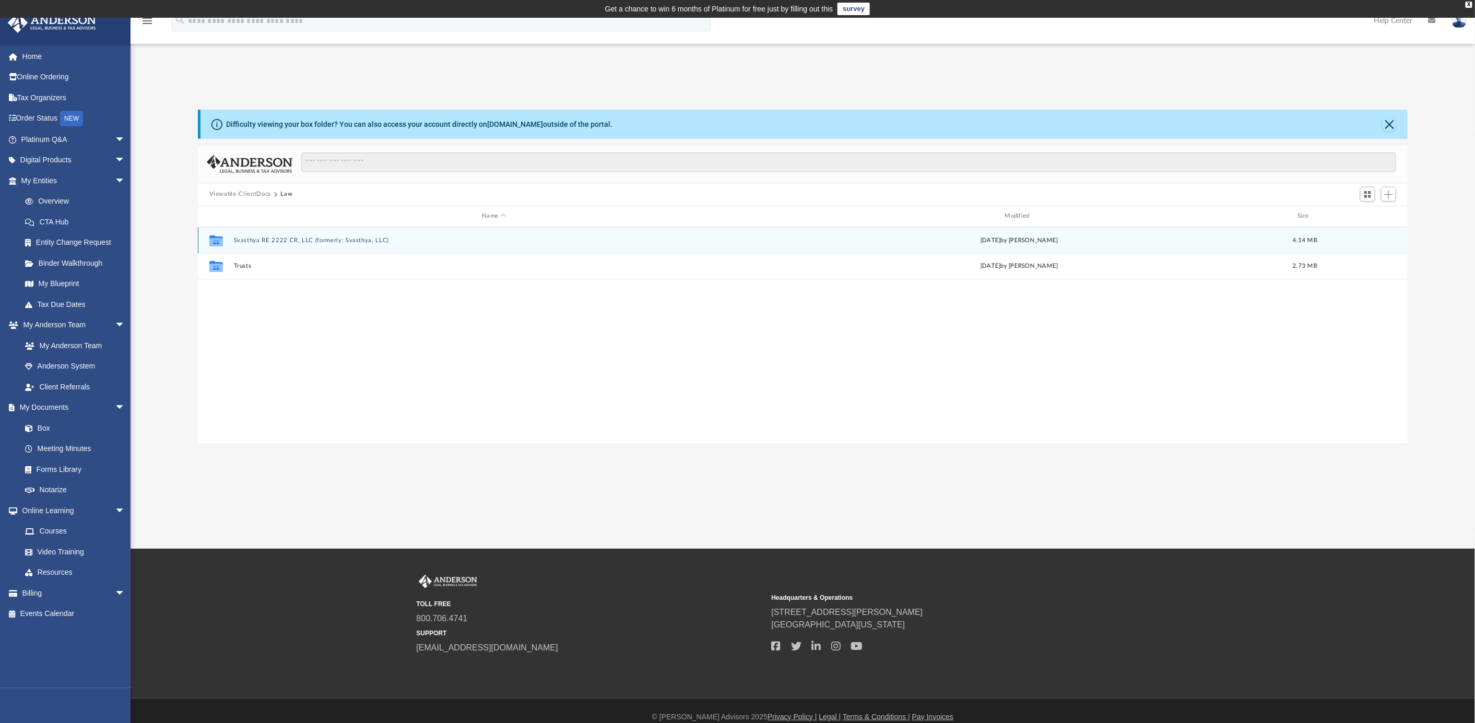
click at [254, 238] on button "Svasthya RE 2222 CR, LLC (formerly: Svasthya, LLC)" at bounding box center [493, 240] width 521 height 7
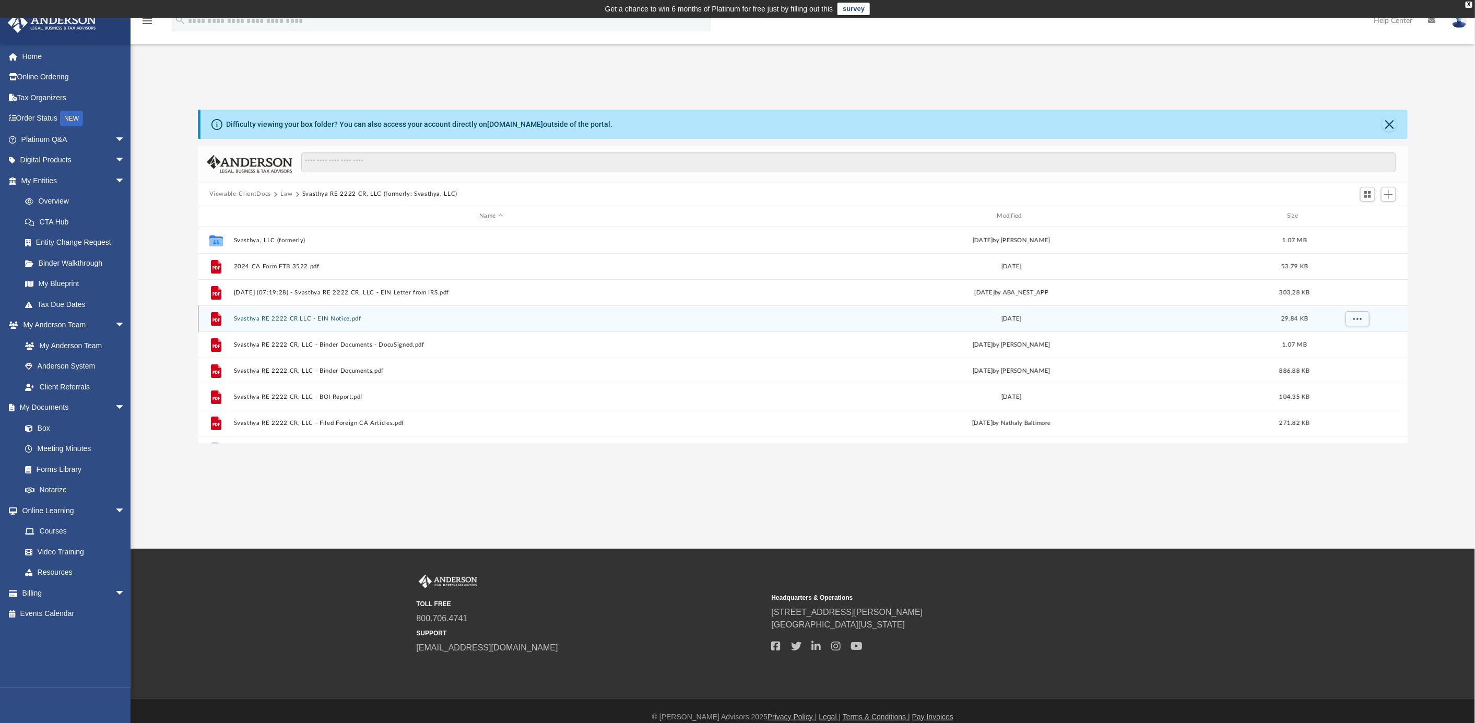
click at [290, 313] on div "File Svasthya RE 2222 CR LLC - EIN Notice.pdf [DATE] 29.84 KB" at bounding box center [803, 319] width 1211 height 26
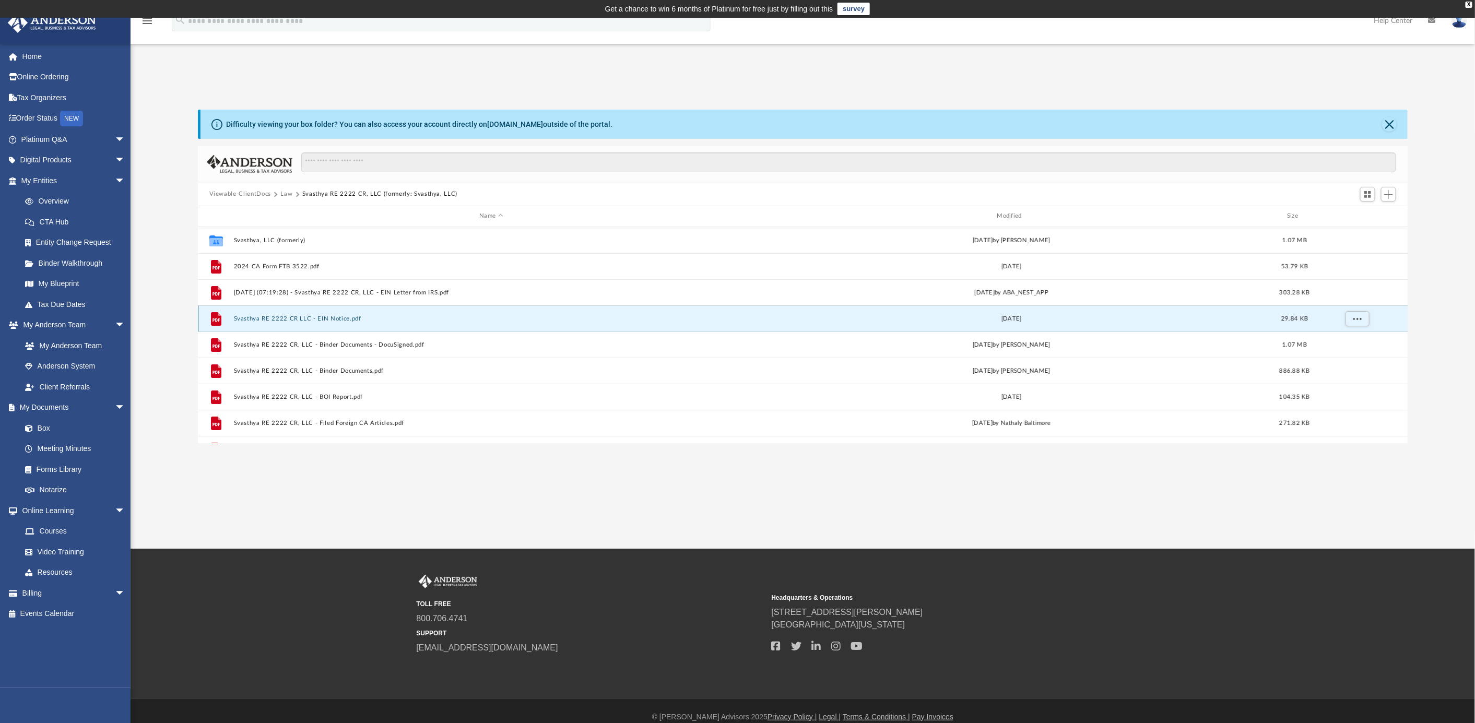
click at [294, 317] on button "Svasthya RE 2222 CR LLC - EIN Notice.pdf" at bounding box center [490, 318] width 515 height 7
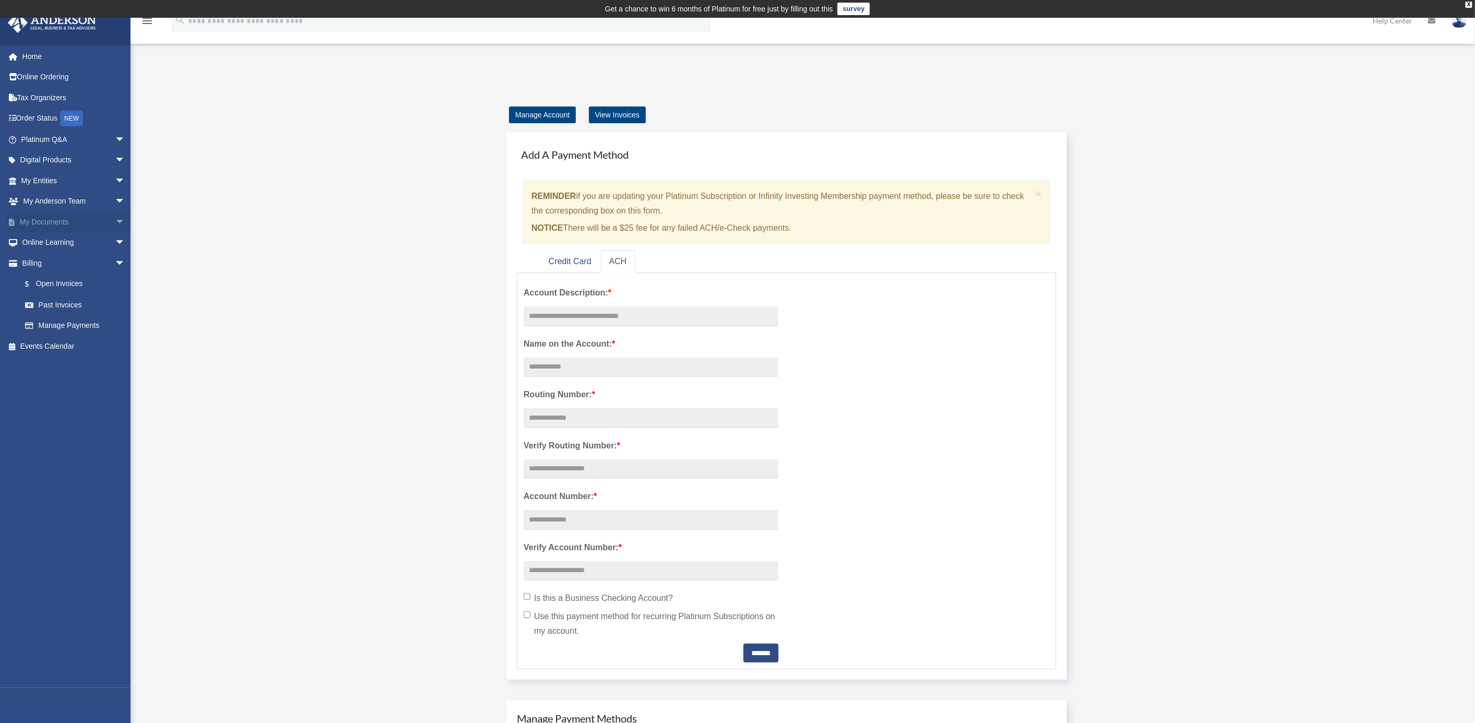
click at [44, 218] on link "My Documents arrow_drop_down" at bounding box center [74, 222] width 134 height 21
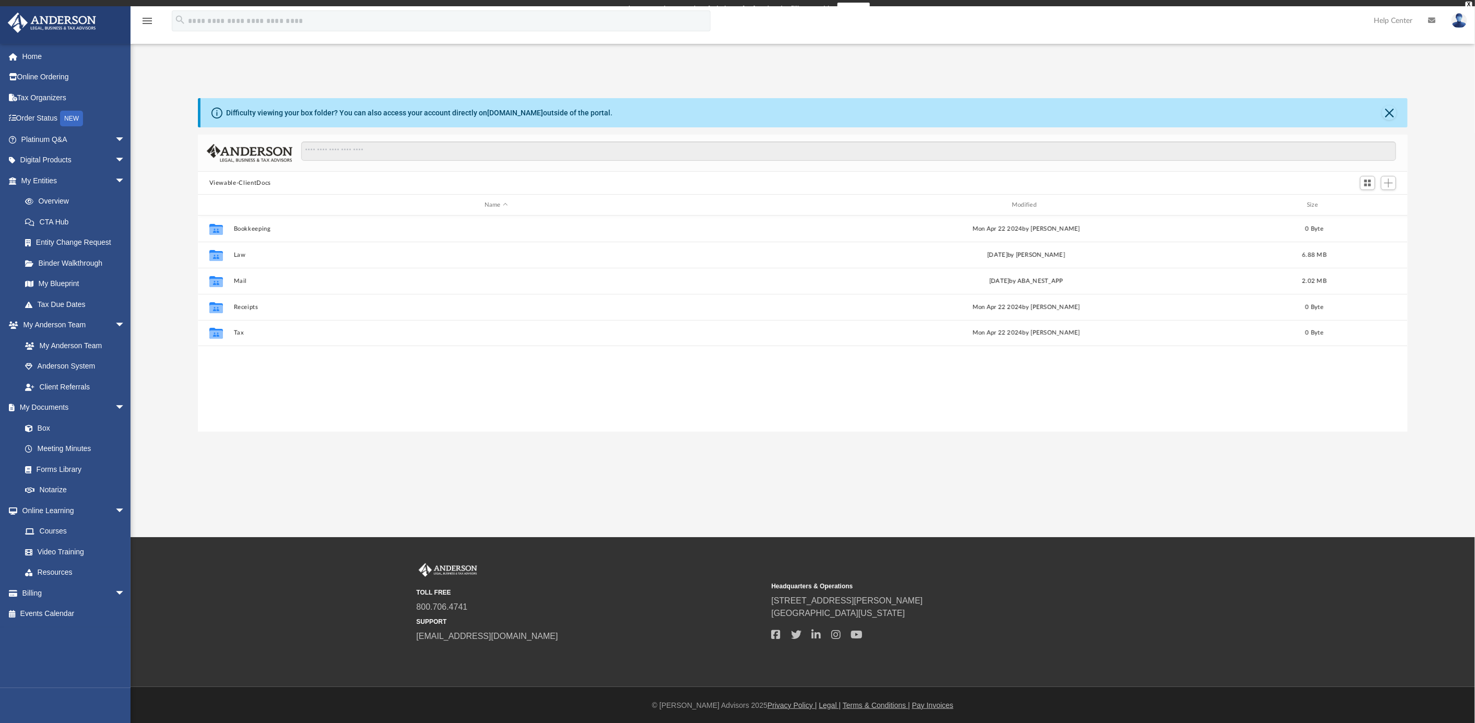
scroll to position [226, 1200]
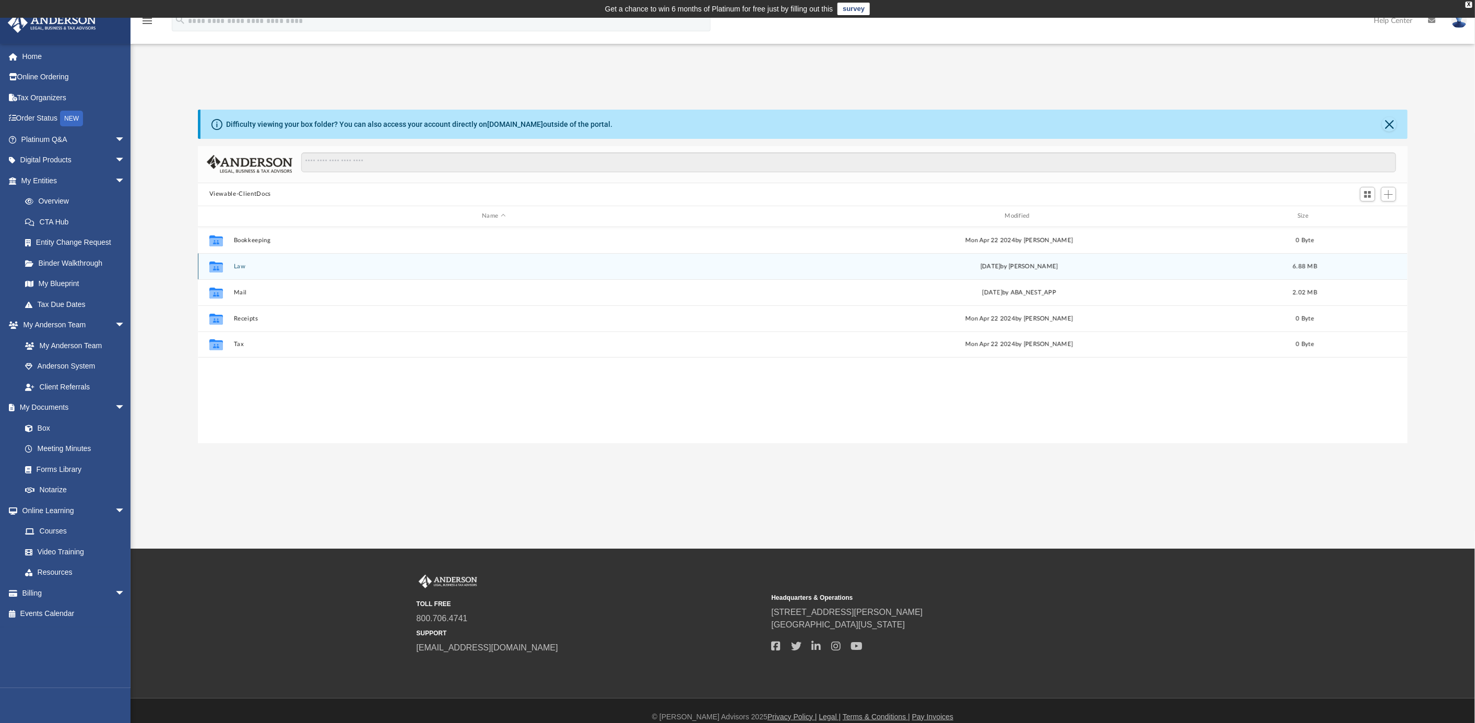
click at [239, 262] on div "Collaborated Folder Law [DATE] by [PERSON_NAME] 6.88 MB" at bounding box center [803, 266] width 1211 height 26
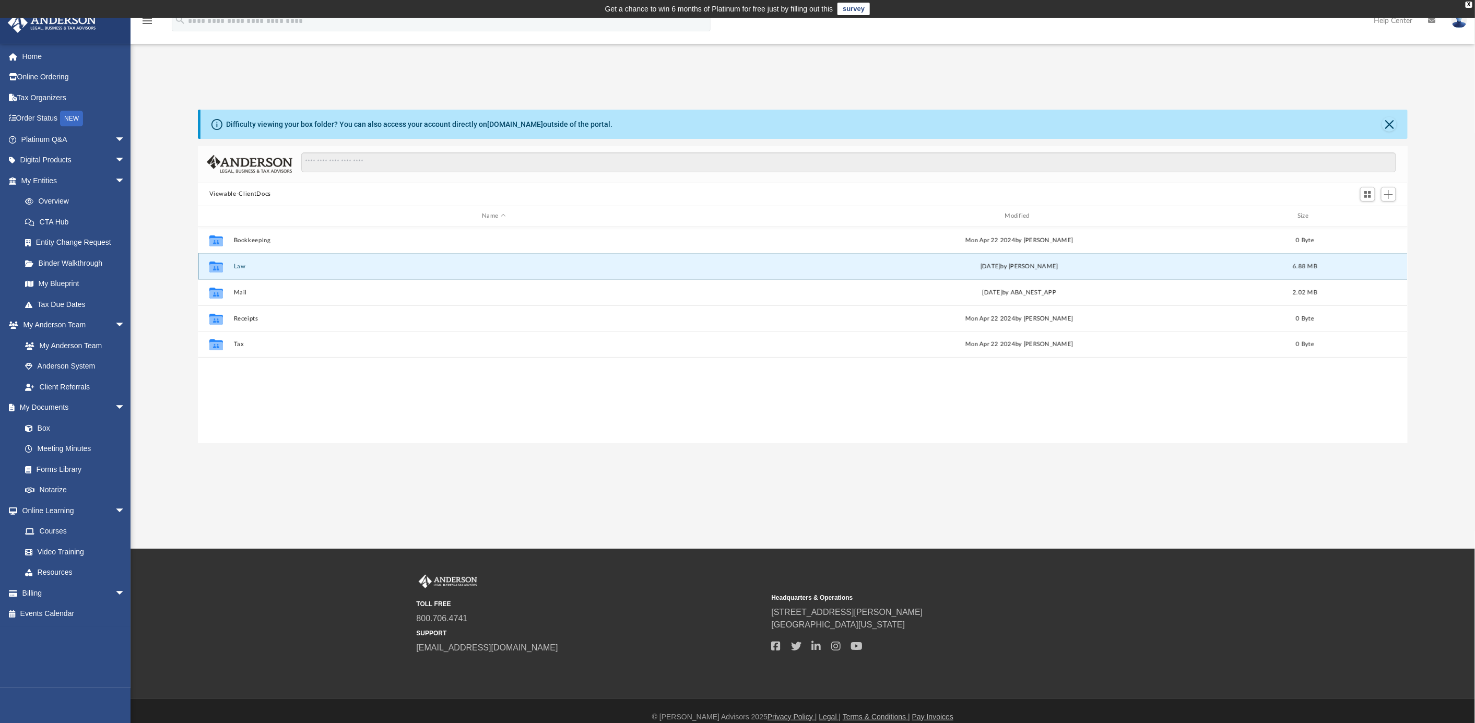
click at [238, 264] on button "Law" at bounding box center [493, 266] width 521 height 7
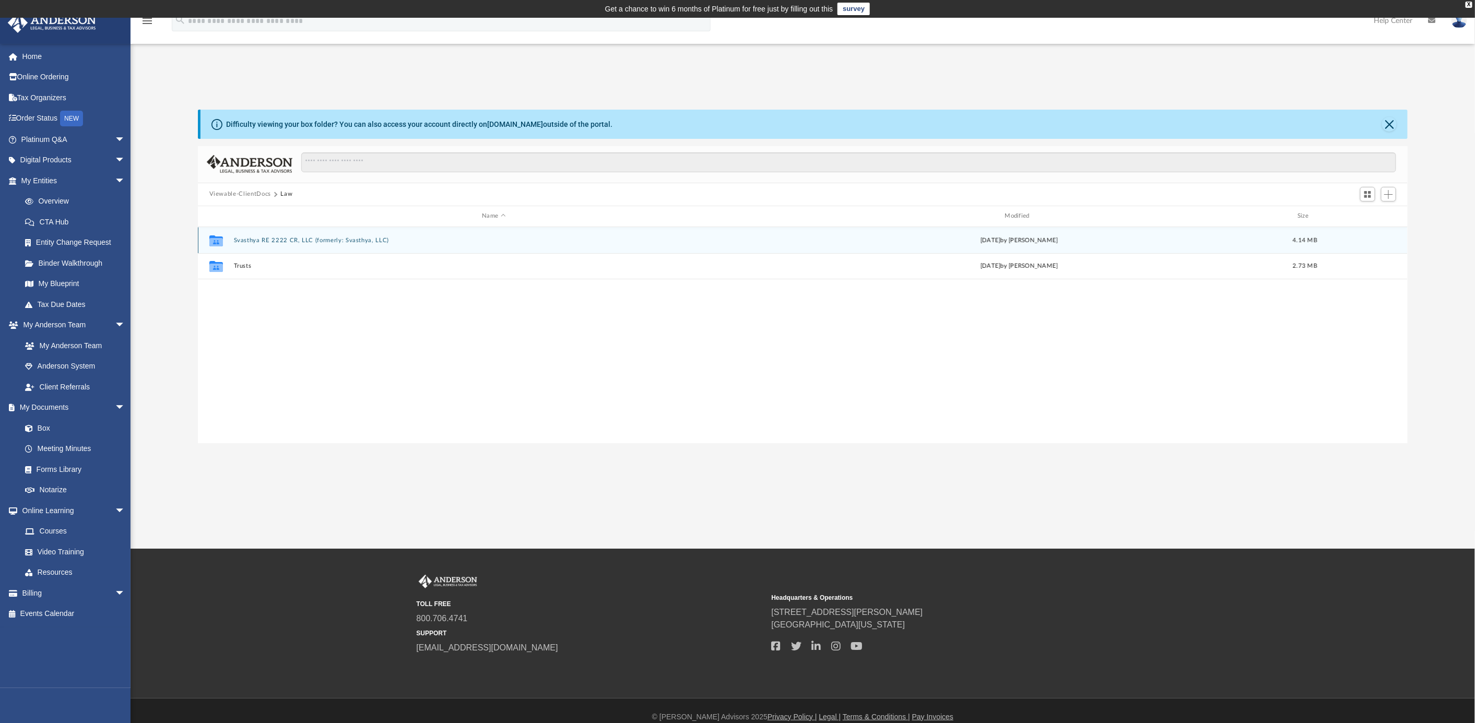
click at [334, 240] on button "Svasthya RE 2222 CR, LLC (formerly: Svasthya, LLC)" at bounding box center [493, 240] width 521 height 7
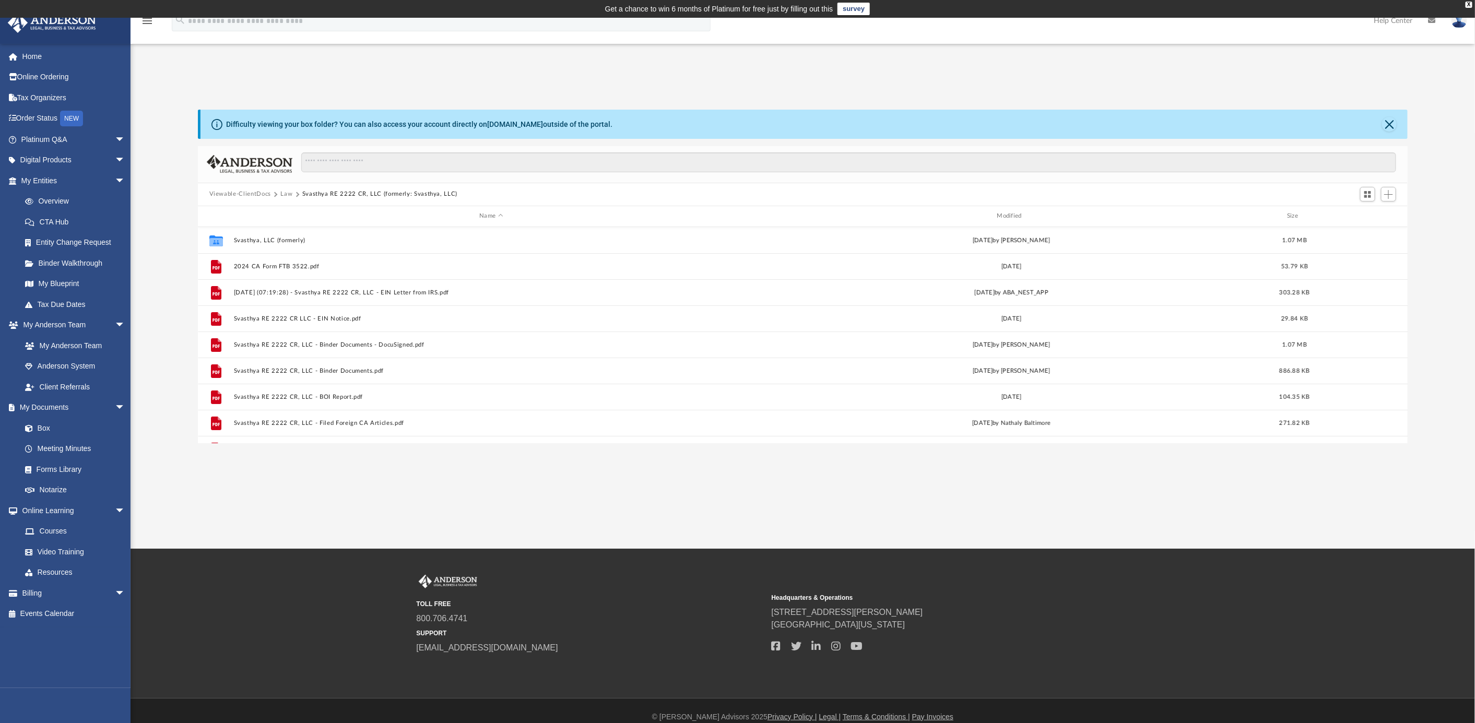
click at [452, 471] on div "App [EMAIL_ADDRESS][DOMAIN_NAME] Sign Out [EMAIL_ADDRESS][DOMAIN_NAME] Home Onl…" at bounding box center [737, 283] width 1475 height 531
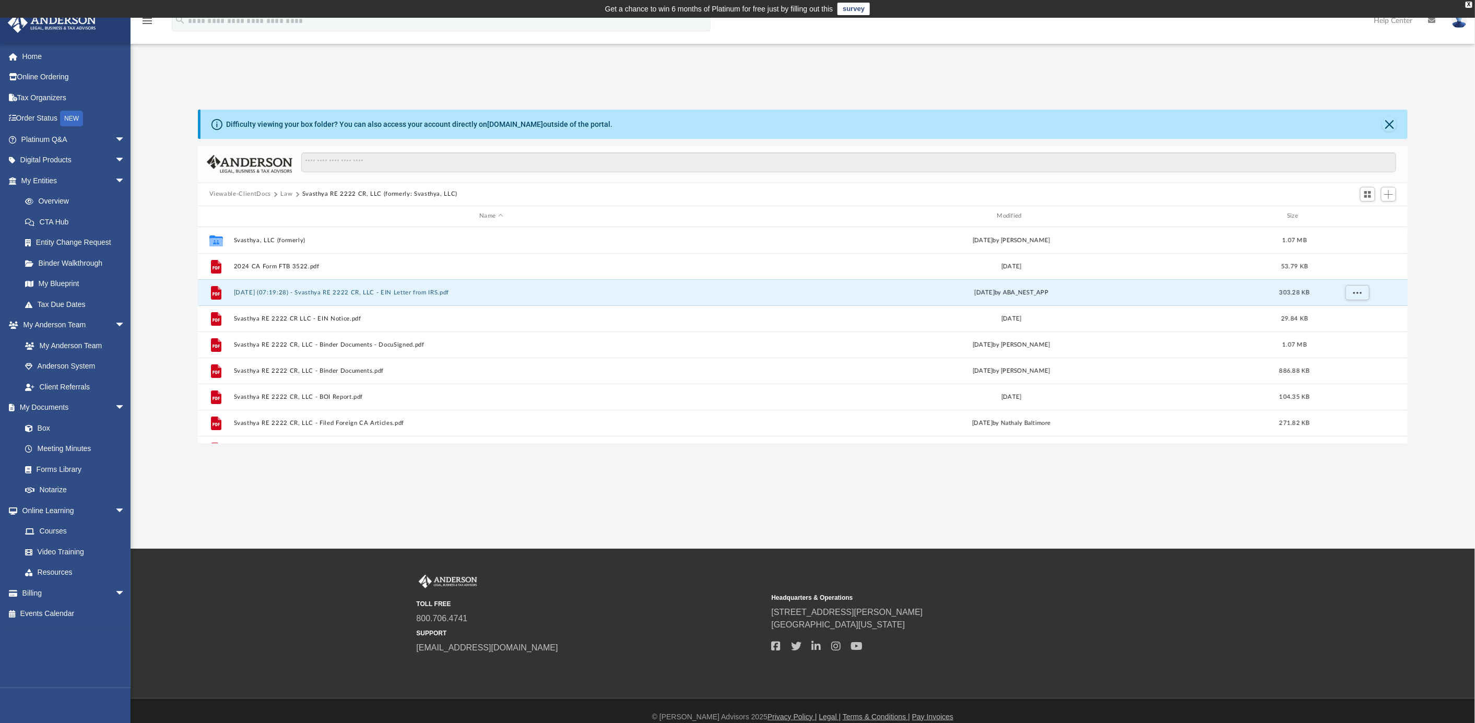
drag, startPoint x: 488, startPoint y: 291, endPoint x: 133, endPoint y: 289, distance: 355.7
click at [133, 289] on div "Difficulty viewing your box folder? You can also access your account directly o…" at bounding box center [803, 277] width 1345 height 334
click at [306, 295] on button "[DATE] (07:19:28) - Svasthya RE 2222 CR, LLC - EIN Letter from IRS.pdf" at bounding box center [490, 292] width 515 height 7
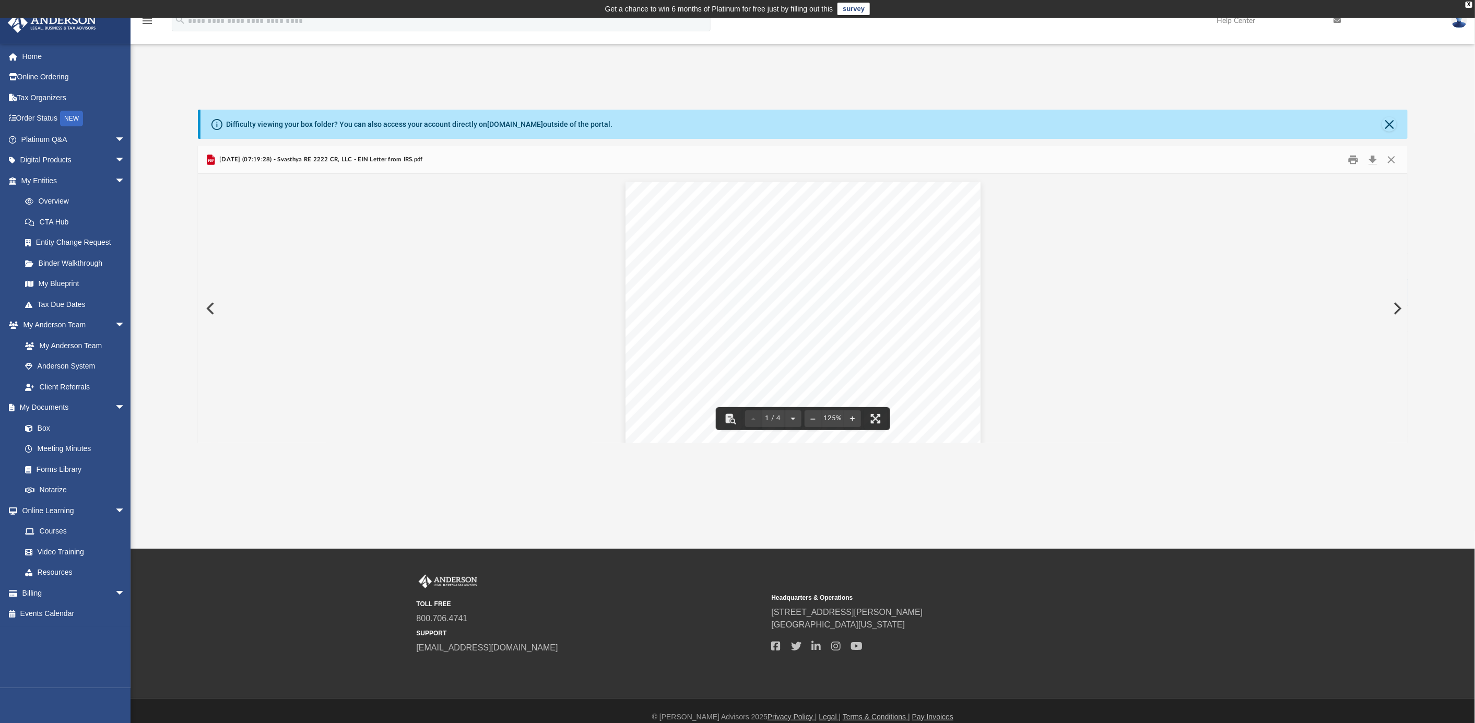
drag, startPoint x: 798, startPoint y: 280, endPoint x: 721, endPoint y: 282, distance: 76.8
click at [721, 282] on div "Page 1" at bounding box center [803, 412] width 355 height 460
click at [56, 407] on link "My Documents arrow_drop_down" at bounding box center [74, 407] width 134 height 21
click at [1392, 131] on div "Difficulty viewing your box folder? You can also access your account directly o…" at bounding box center [805, 124] width 1208 height 29
click at [1382, 123] on button "Close" at bounding box center [1389, 124] width 15 height 15
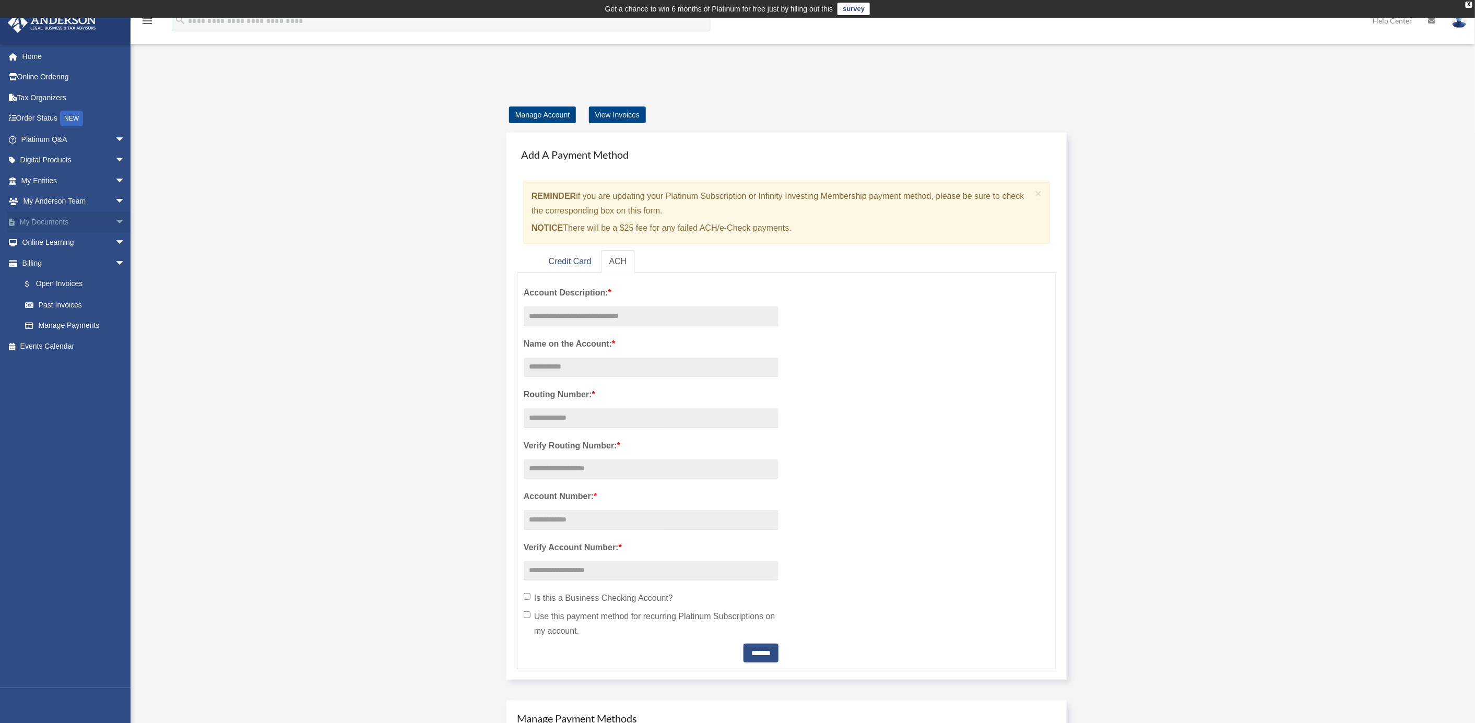
click at [54, 221] on link "My Documents arrow_drop_down" at bounding box center [74, 222] width 134 height 21
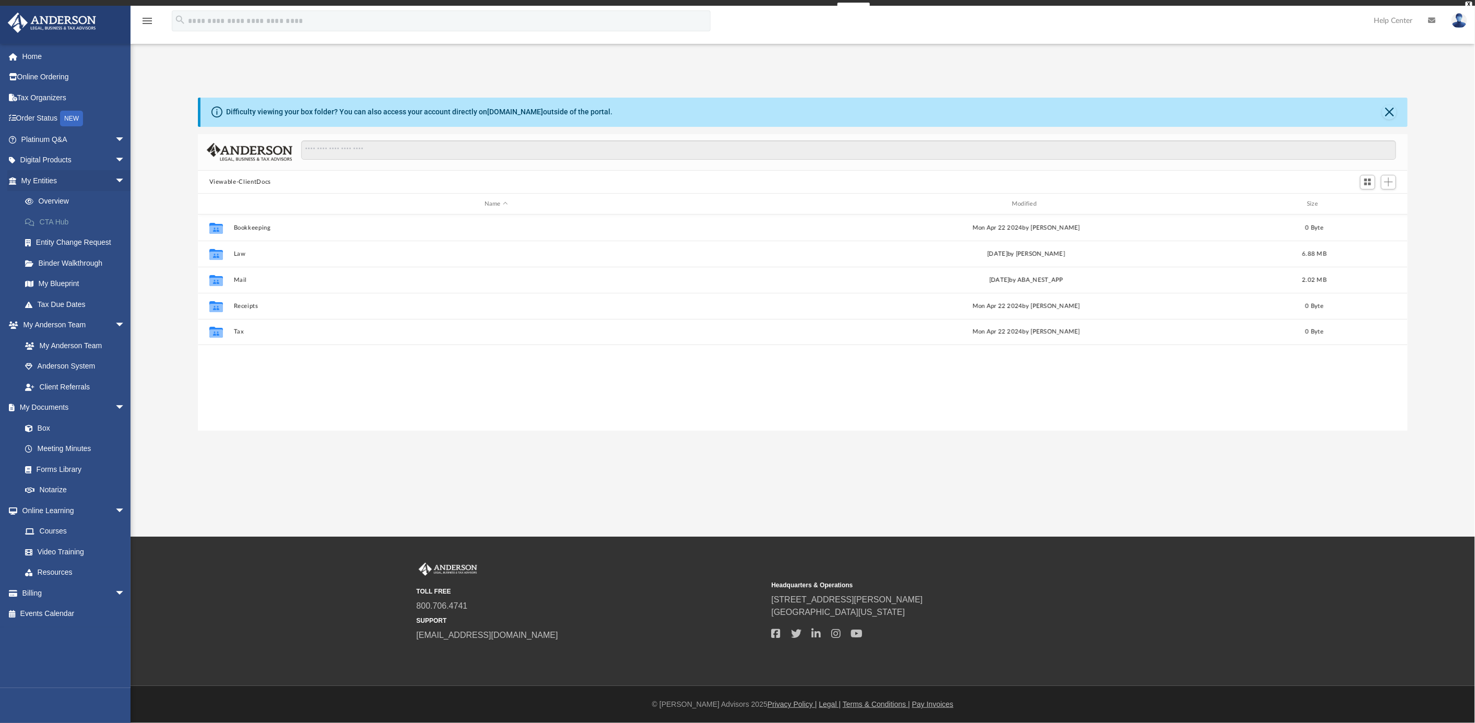
scroll to position [226, 1200]
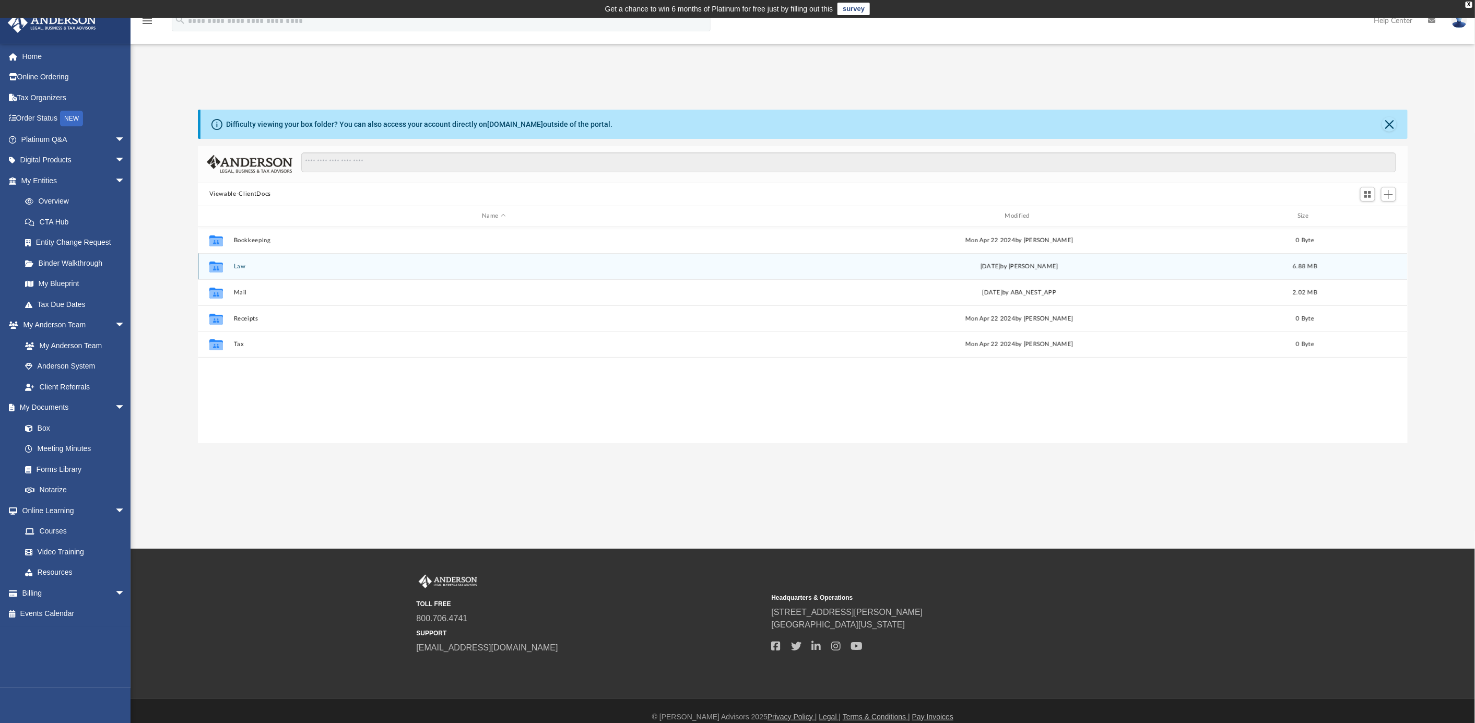
click at [242, 265] on button "Law" at bounding box center [493, 266] width 521 height 7
click at [240, 266] on button "Trusts" at bounding box center [493, 266] width 521 height 7
click at [263, 264] on button "Statutory Trusts" at bounding box center [493, 266] width 521 height 7
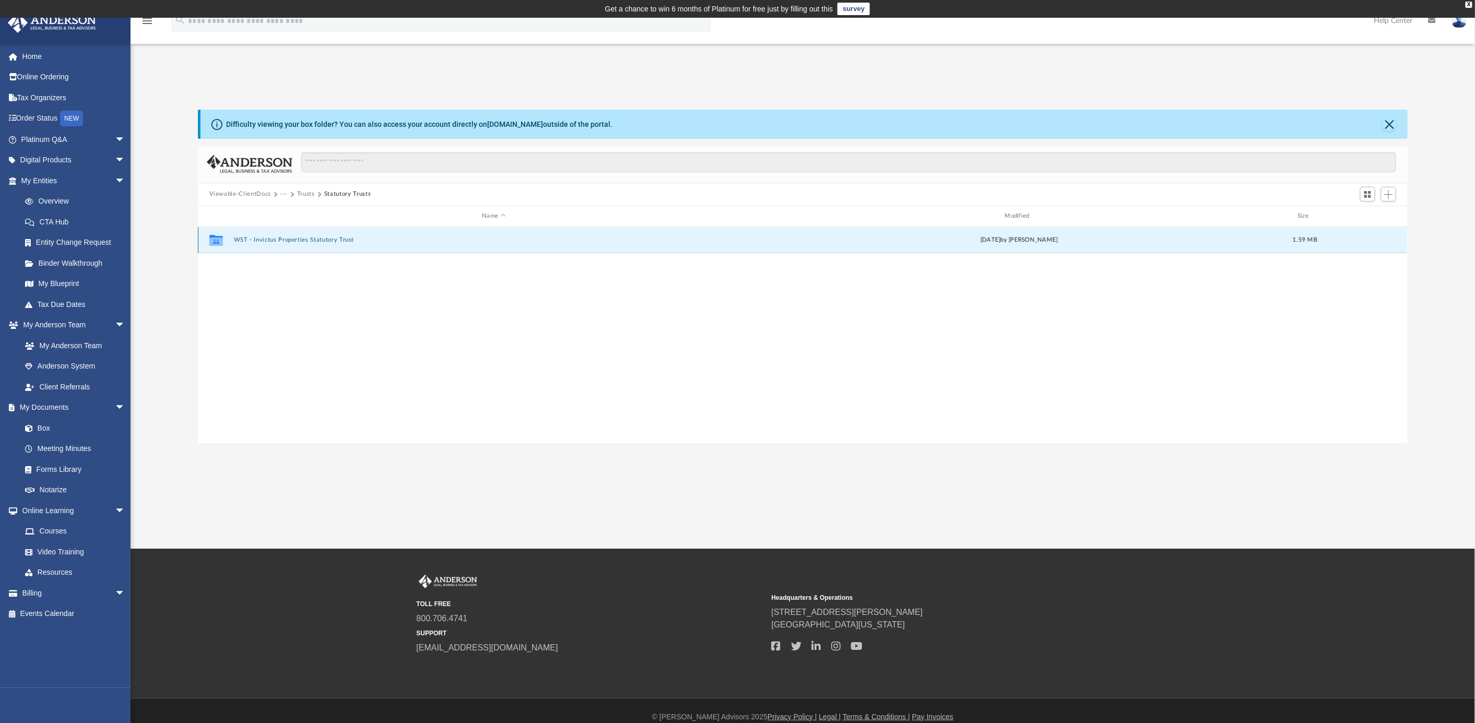
drag, startPoint x: 370, startPoint y: 241, endPoint x: 298, endPoint y: 240, distance: 72.1
click at [298, 240] on button "WST - Invictus Properties Statutory Trust" at bounding box center [493, 240] width 521 height 7
click at [298, 239] on button "WST - Invictus Properties Statutory Trust" at bounding box center [493, 240] width 521 height 7
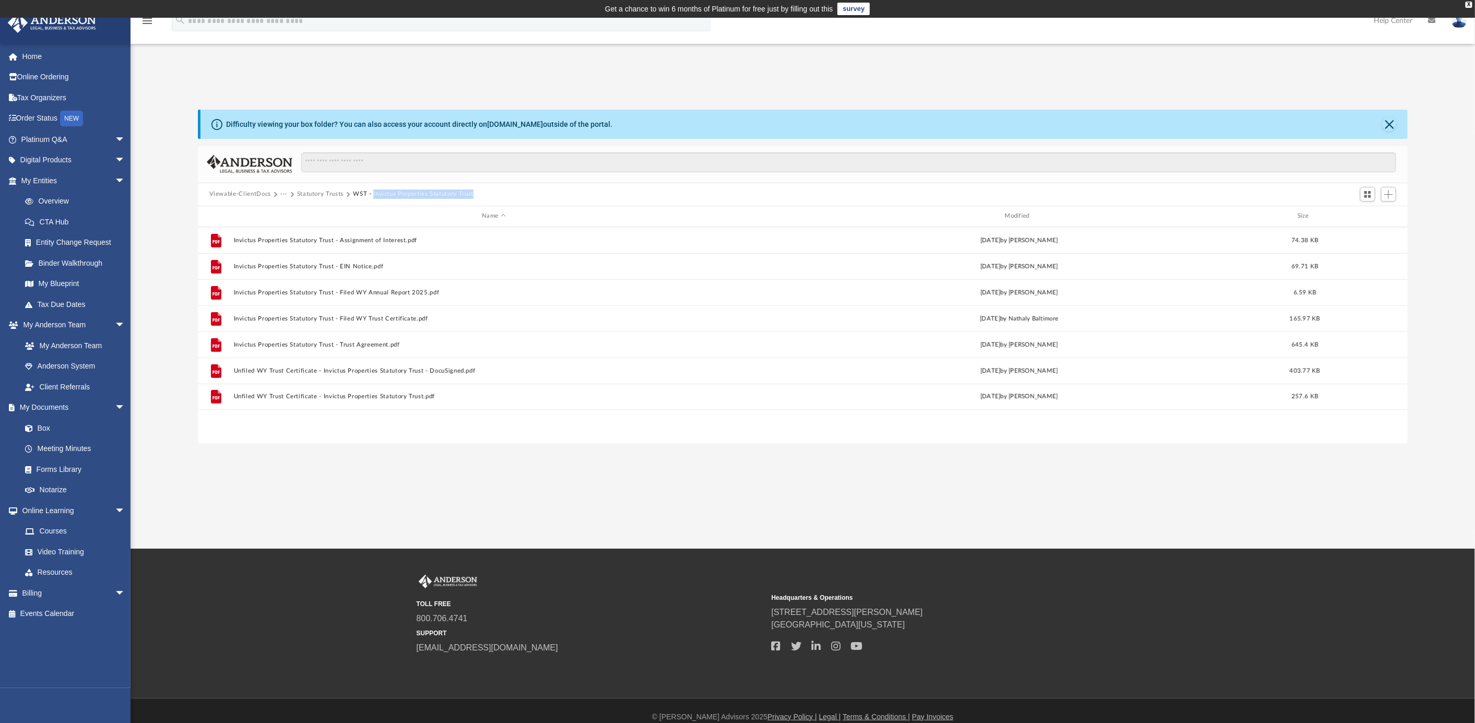
drag, startPoint x: 491, startPoint y: 192, endPoint x: 372, endPoint y: 192, distance: 119.1
click at [372, 192] on div "Viewable-ClientDocs ··· Statutory Trusts WST - Invictus Properties Statutory Tr…" at bounding box center [803, 194] width 1211 height 23
copy button "Invictus Properties Statutory Trust"
click at [508, 461] on div "App [EMAIL_ADDRESS][DOMAIN_NAME] Sign Out [EMAIL_ADDRESS][DOMAIN_NAME] Home Onl…" at bounding box center [737, 283] width 1475 height 531
